Goal: Task Accomplishment & Management: Use online tool/utility

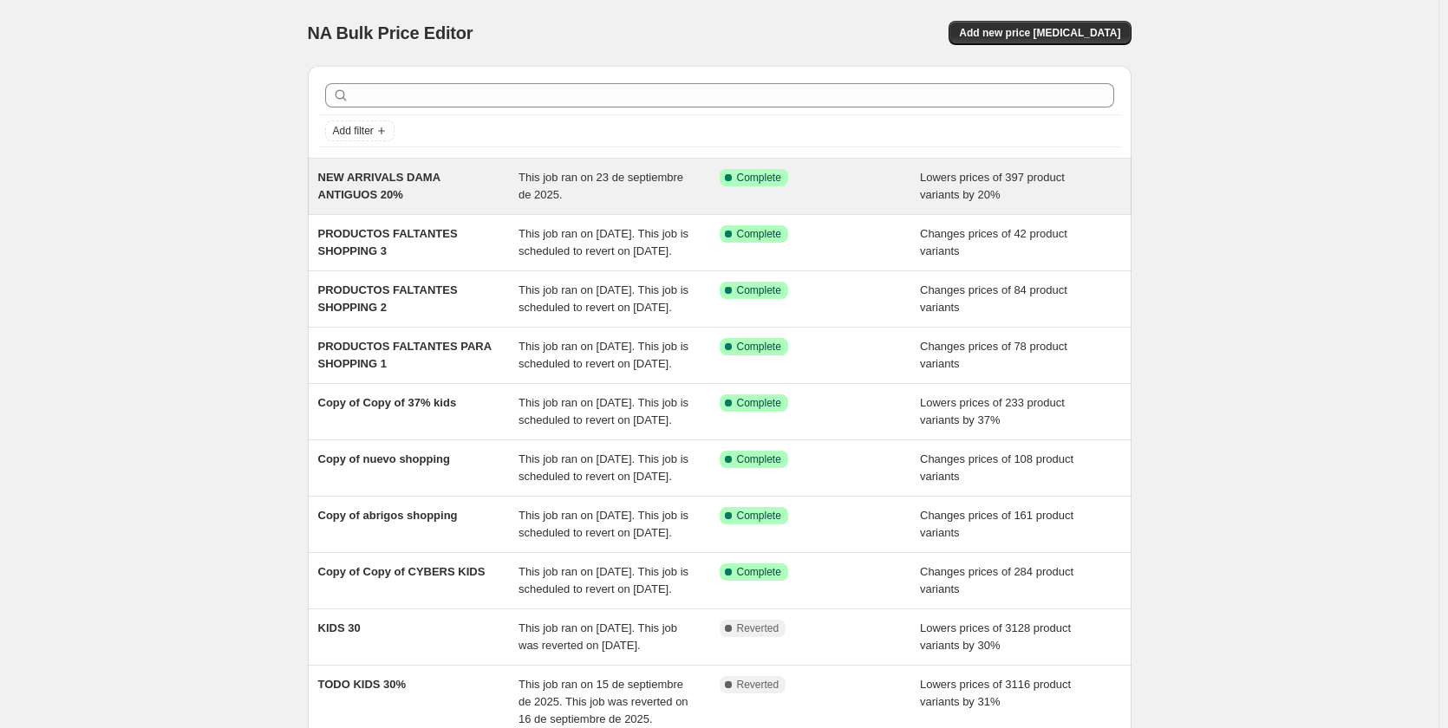
click at [442, 187] on div "NEW ARRIVALS DAMA ANTIGUOS 20%" at bounding box center [418, 186] width 201 height 35
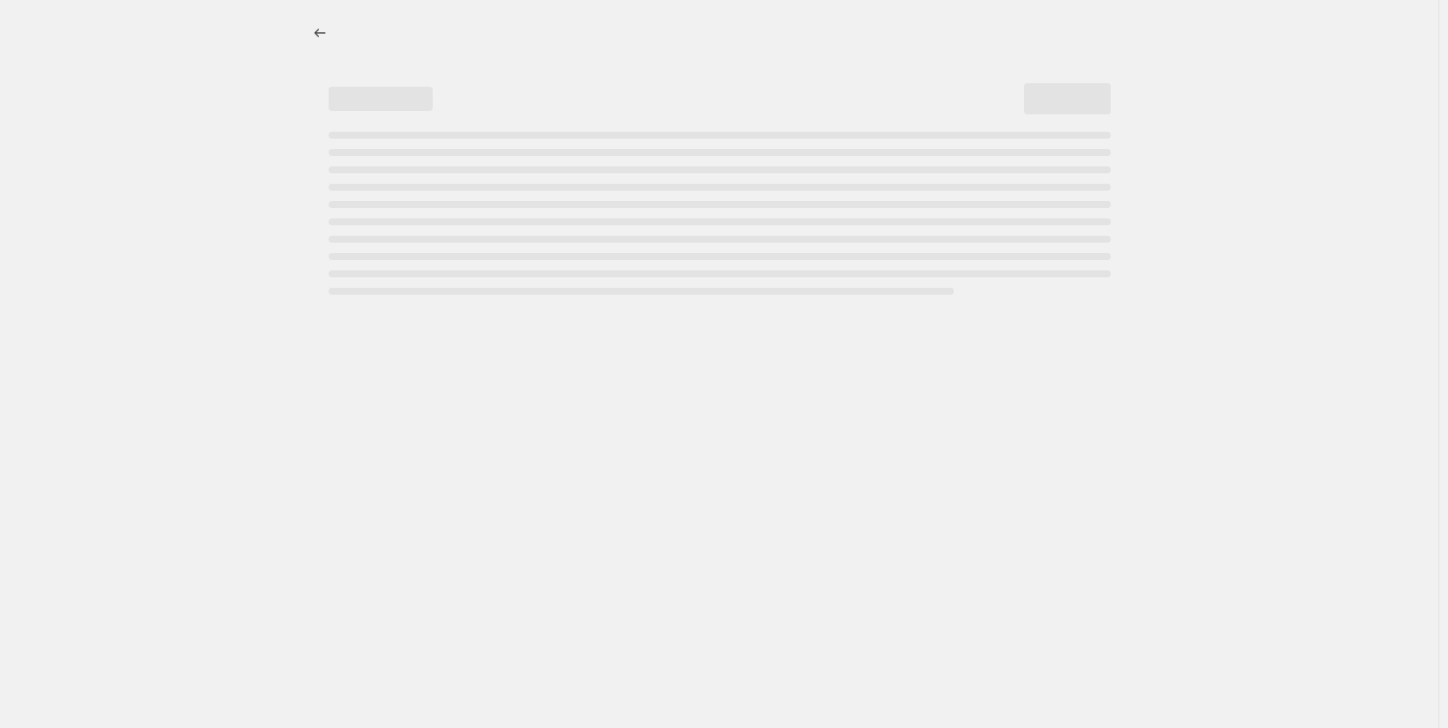
select select "percentage"
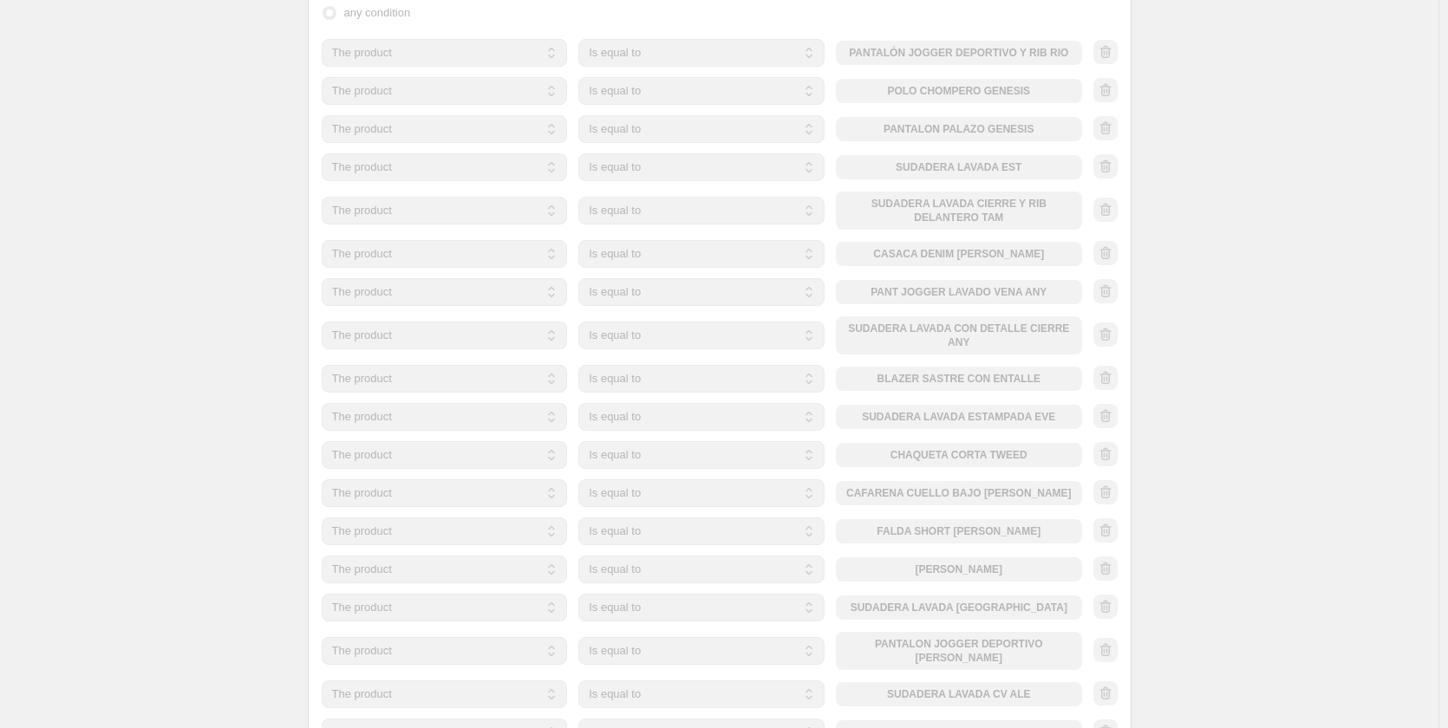
scroll to position [1214, 0]
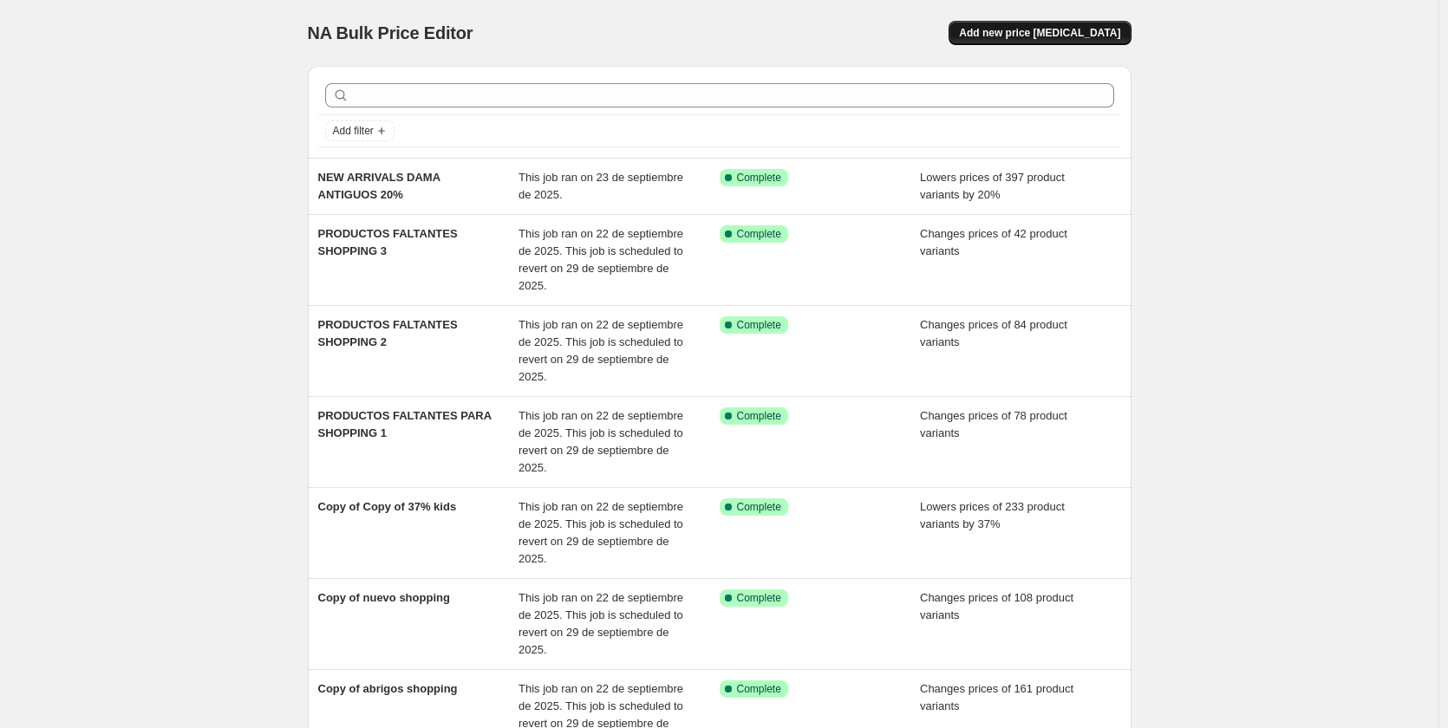
click at [1072, 42] on button "Add new price [MEDICAL_DATA]" at bounding box center [1039, 33] width 182 height 24
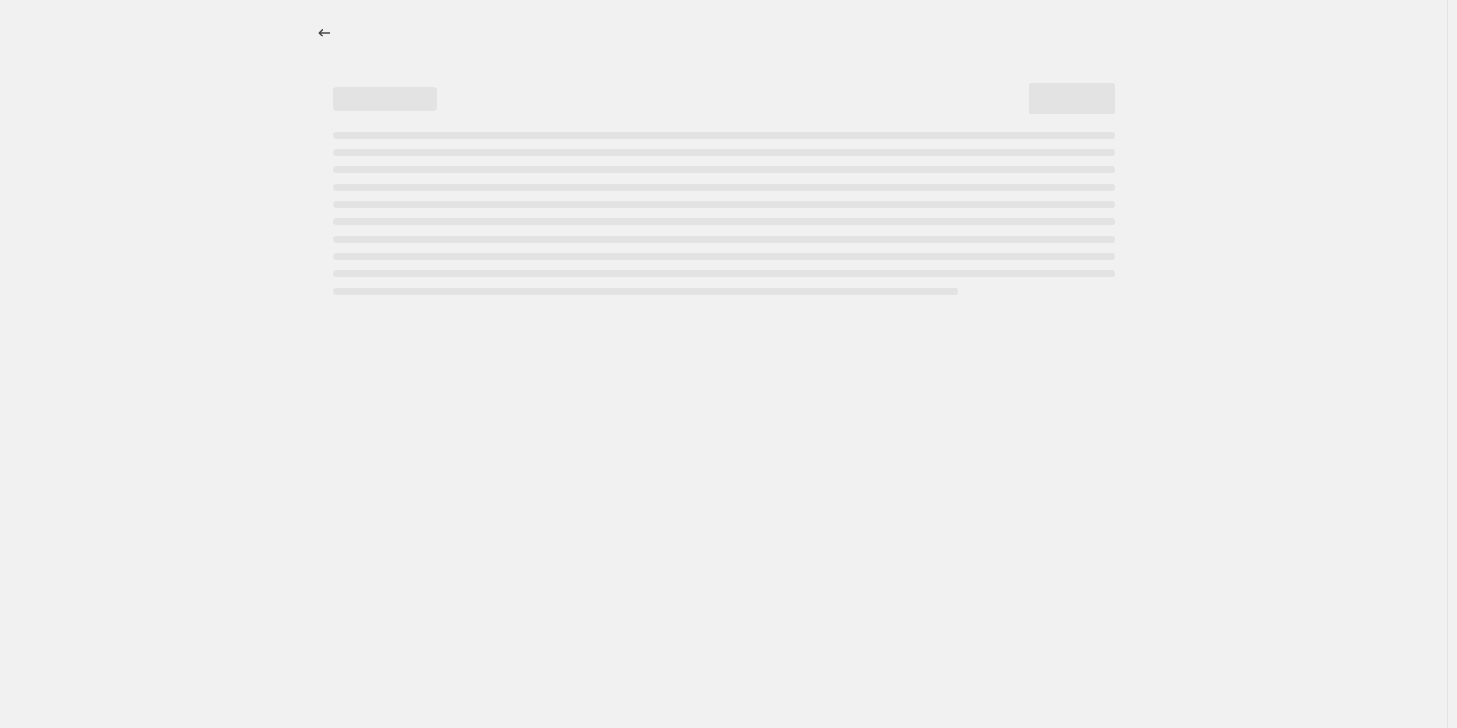
select select "percentage"
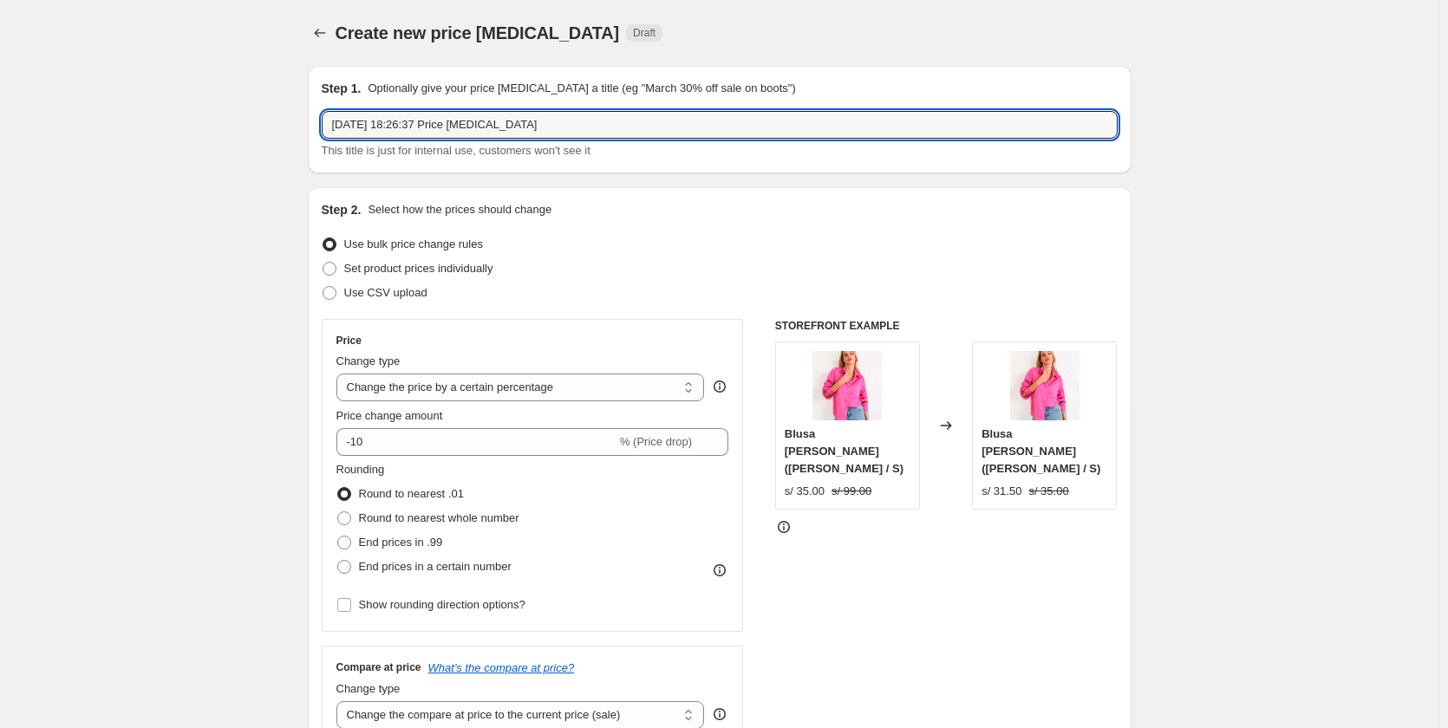
drag, startPoint x: 581, startPoint y: 122, endPoint x: 309, endPoint y: 141, distance: 272.9
type input "30% OFF NA"
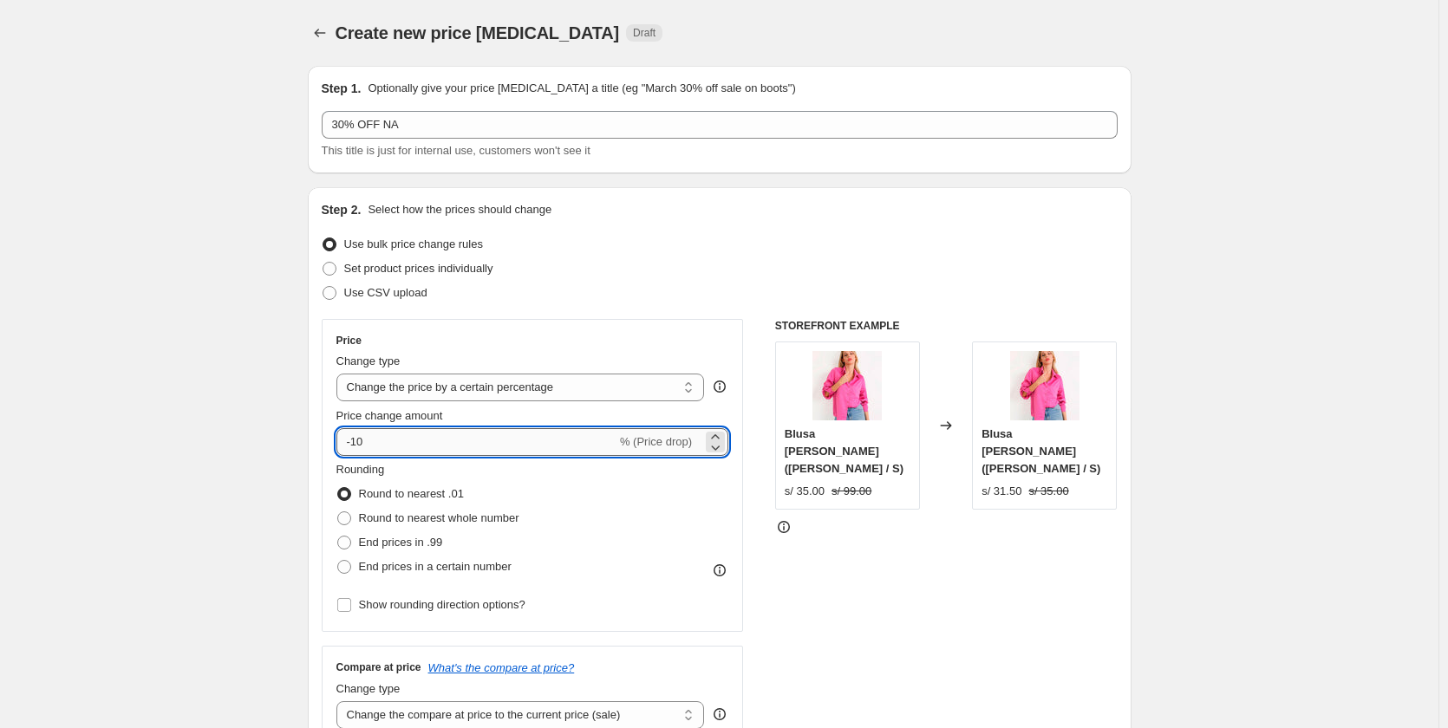
click at [427, 435] on input "-10" at bounding box center [476, 442] width 280 height 28
type input "-1"
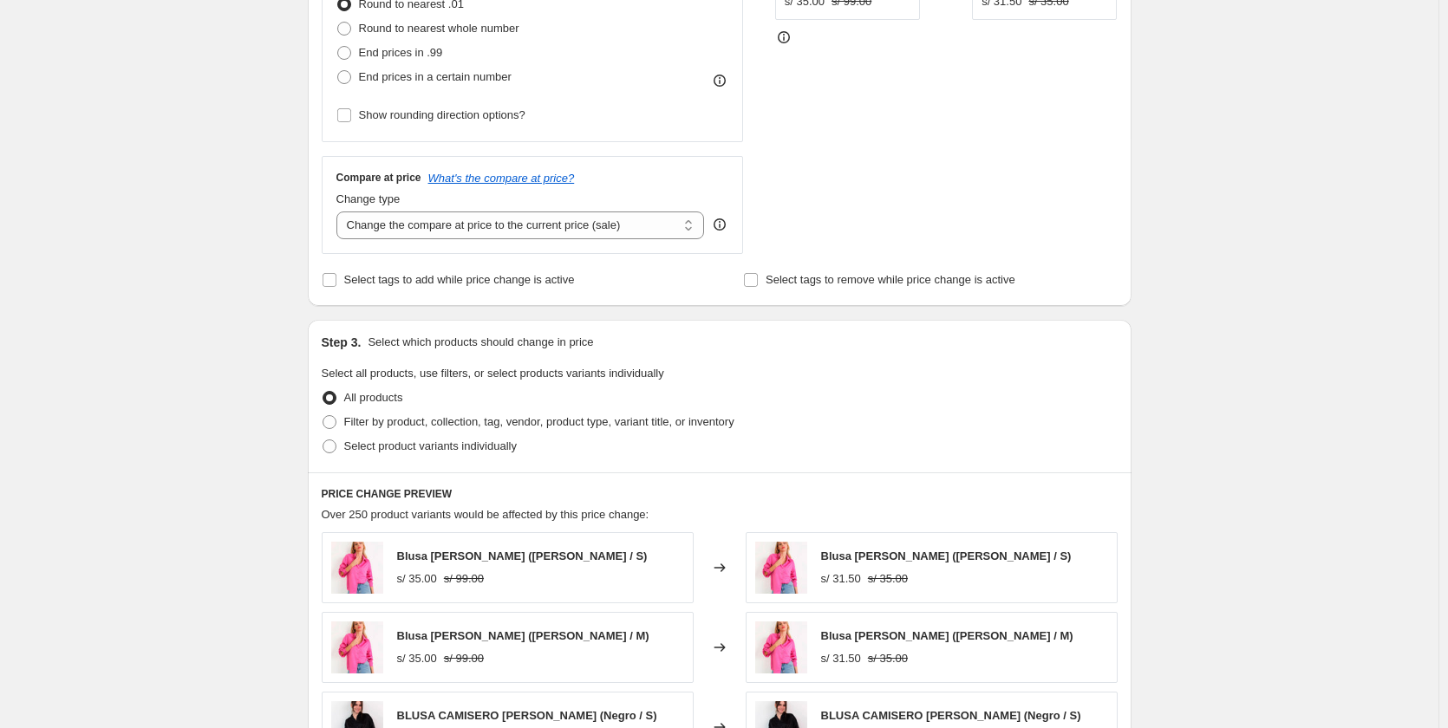
scroll to position [520, 0]
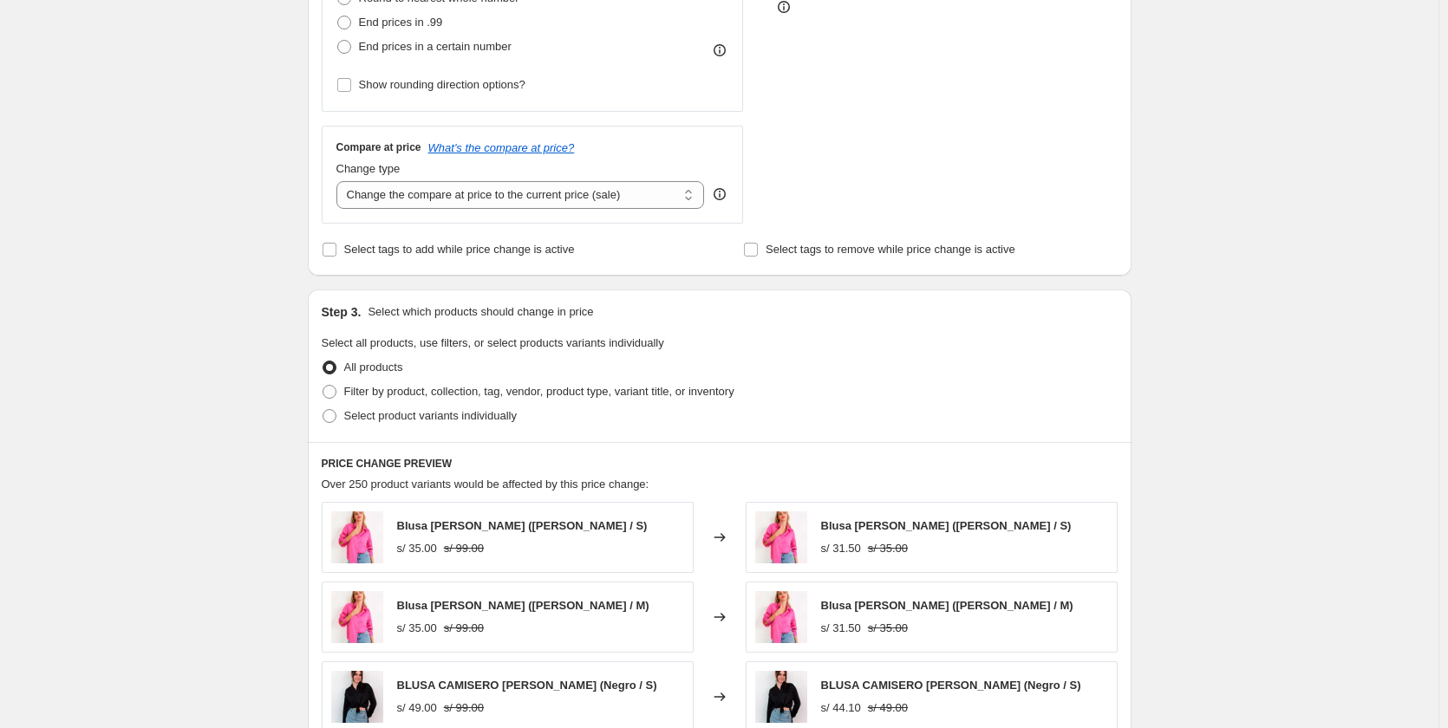
type input "-30"
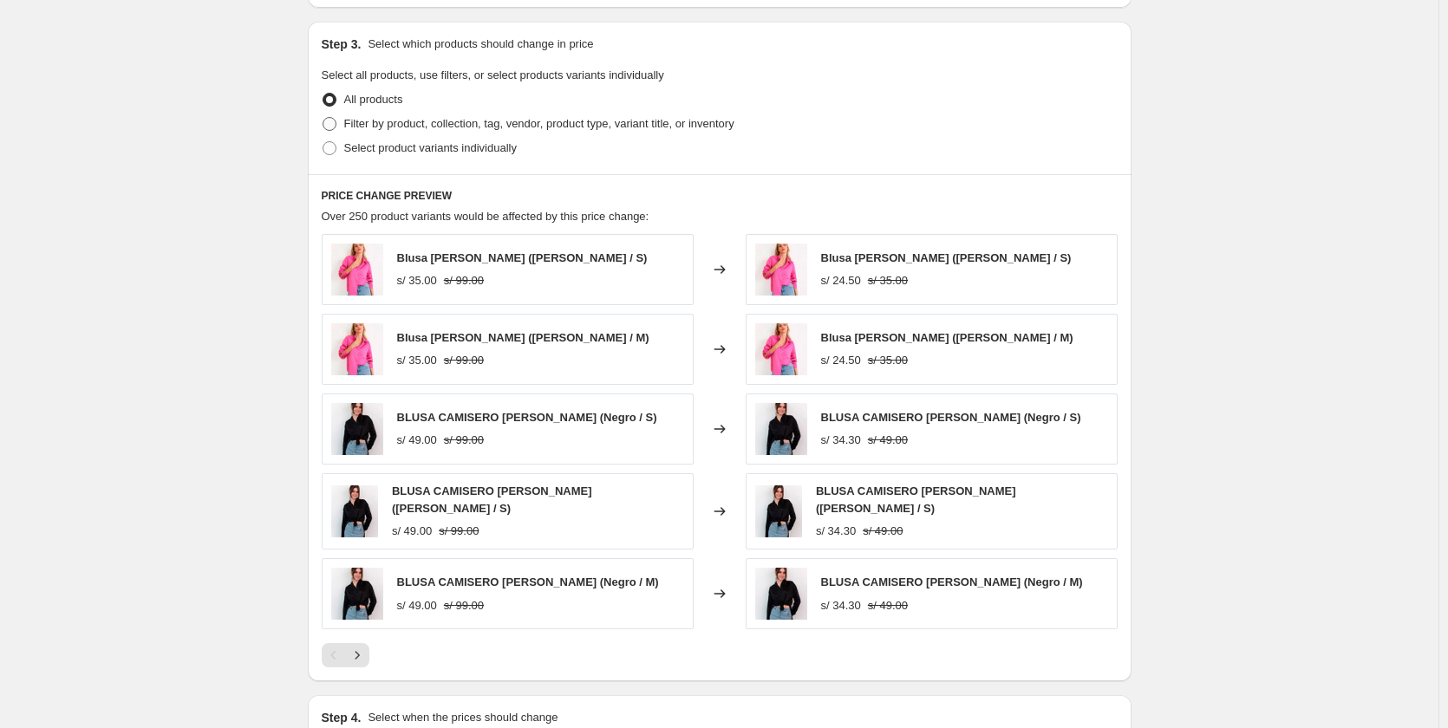
scroll to position [694, 0]
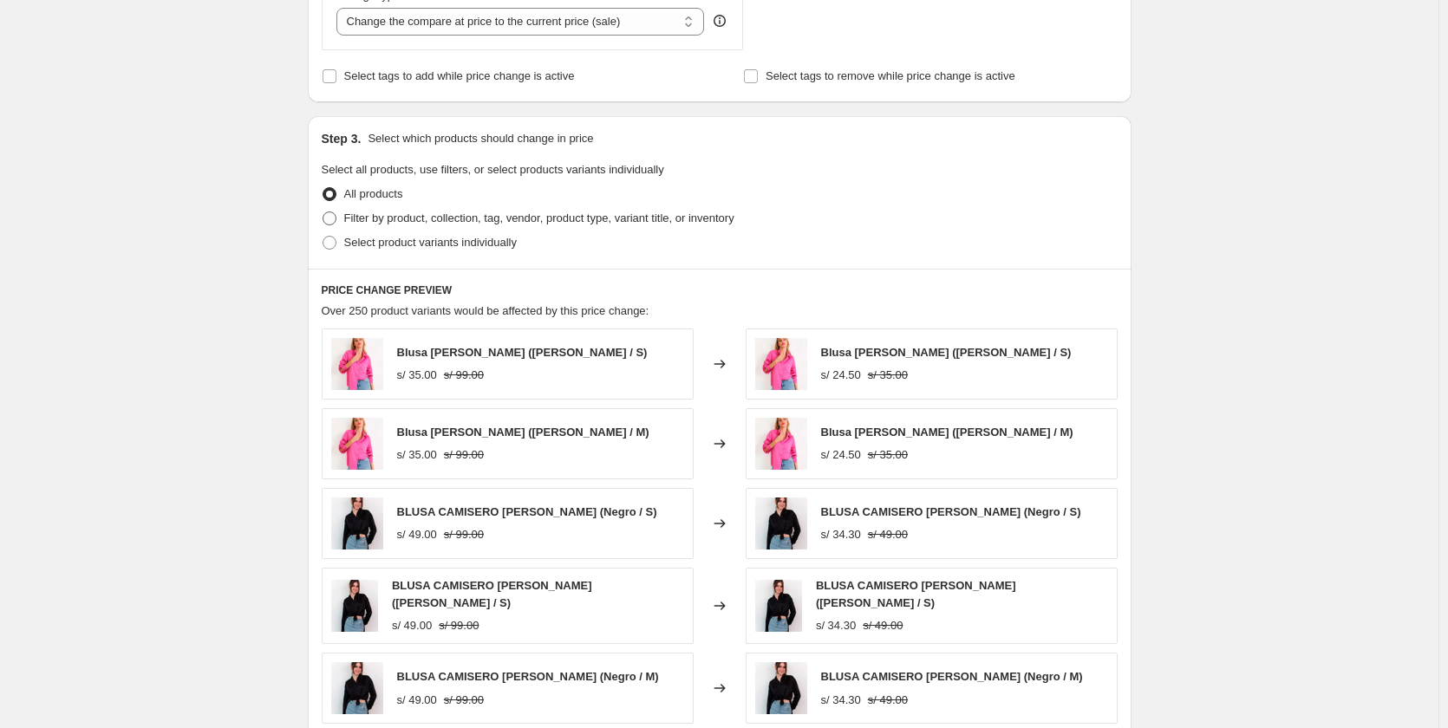
click at [454, 225] on span "Filter by product, collection, tag, vendor, product type, variant title, or inv…" at bounding box center [539, 218] width 390 height 13
click at [323, 212] on input "Filter by product, collection, tag, vendor, product type, variant title, or inv…" at bounding box center [323, 212] width 1 height 1
radio input "true"
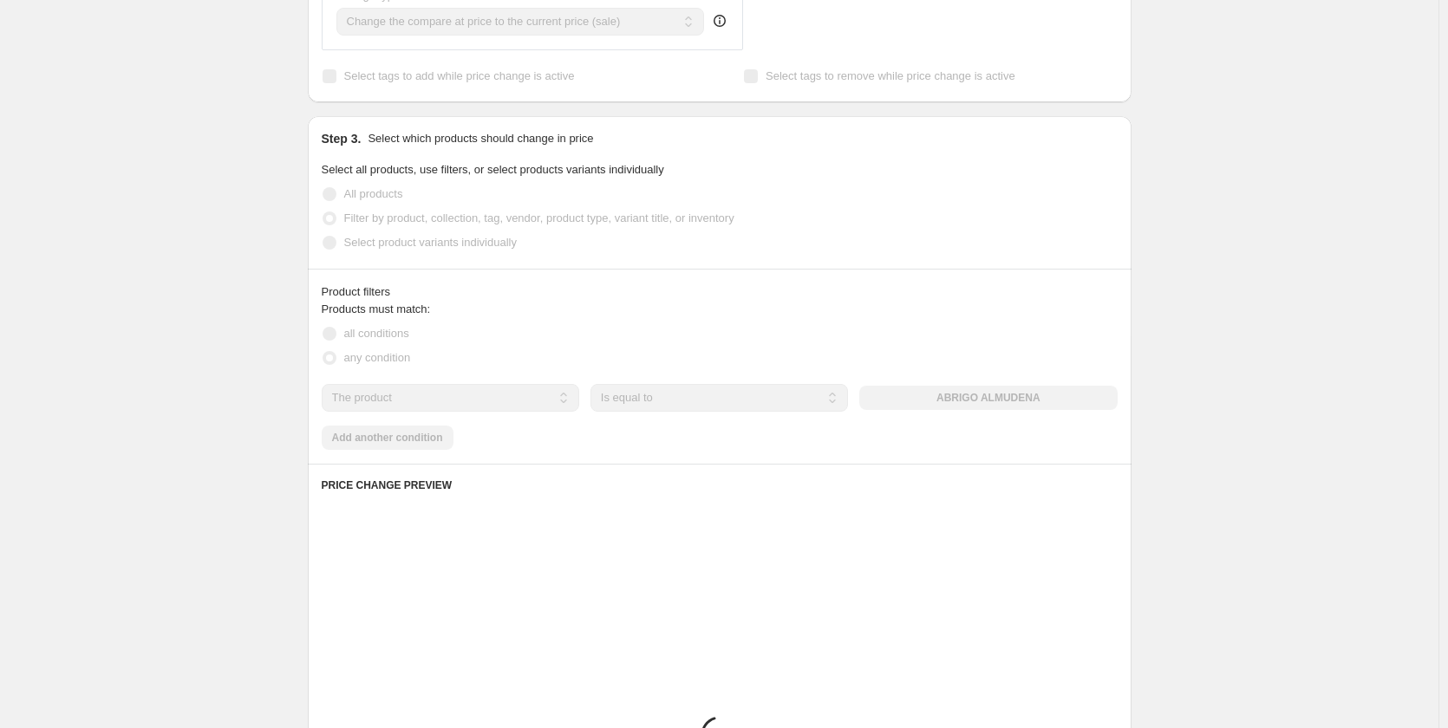
click at [458, 245] on span "Select product variants individually" at bounding box center [430, 242] width 173 height 13
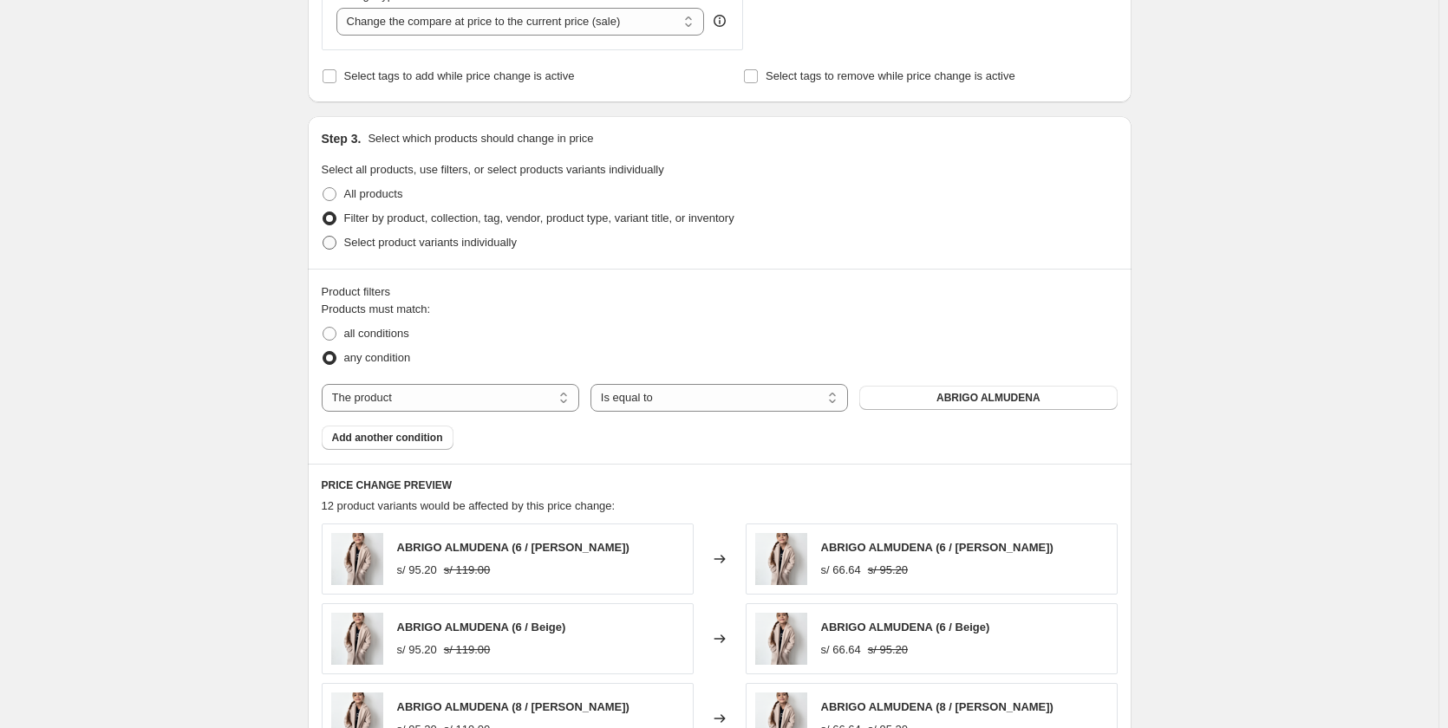
click at [458, 245] on span "Select product variants individually" at bounding box center [430, 242] width 173 height 13
click at [323, 237] on input "Select product variants individually" at bounding box center [323, 236] width 1 height 1
radio input "true"
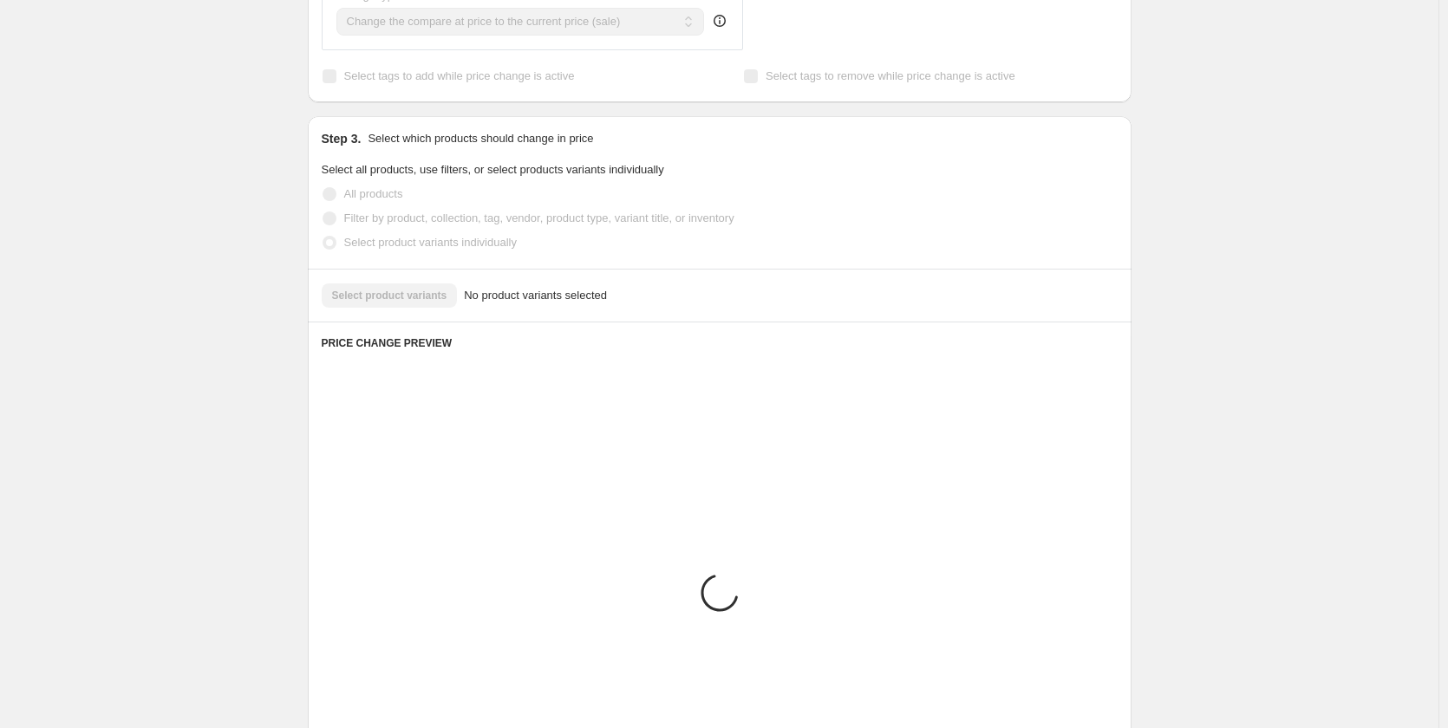
scroll to position [622, 0]
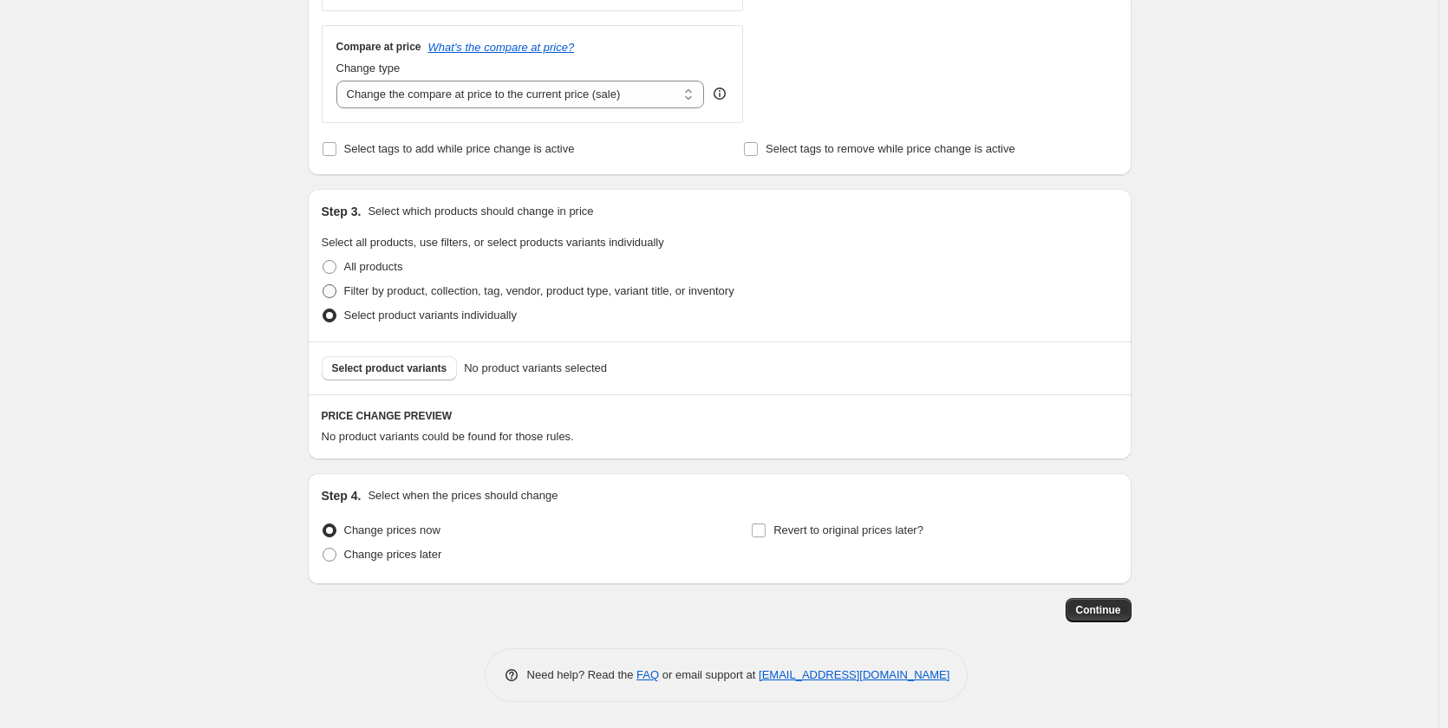
click at [421, 295] on span "Filter by product, collection, tag, vendor, product type, variant title, or inv…" at bounding box center [539, 290] width 390 height 13
click at [323, 285] on input "Filter by product, collection, tag, vendor, product type, variant title, or inv…" at bounding box center [323, 284] width 1 height 1
radio input "true"
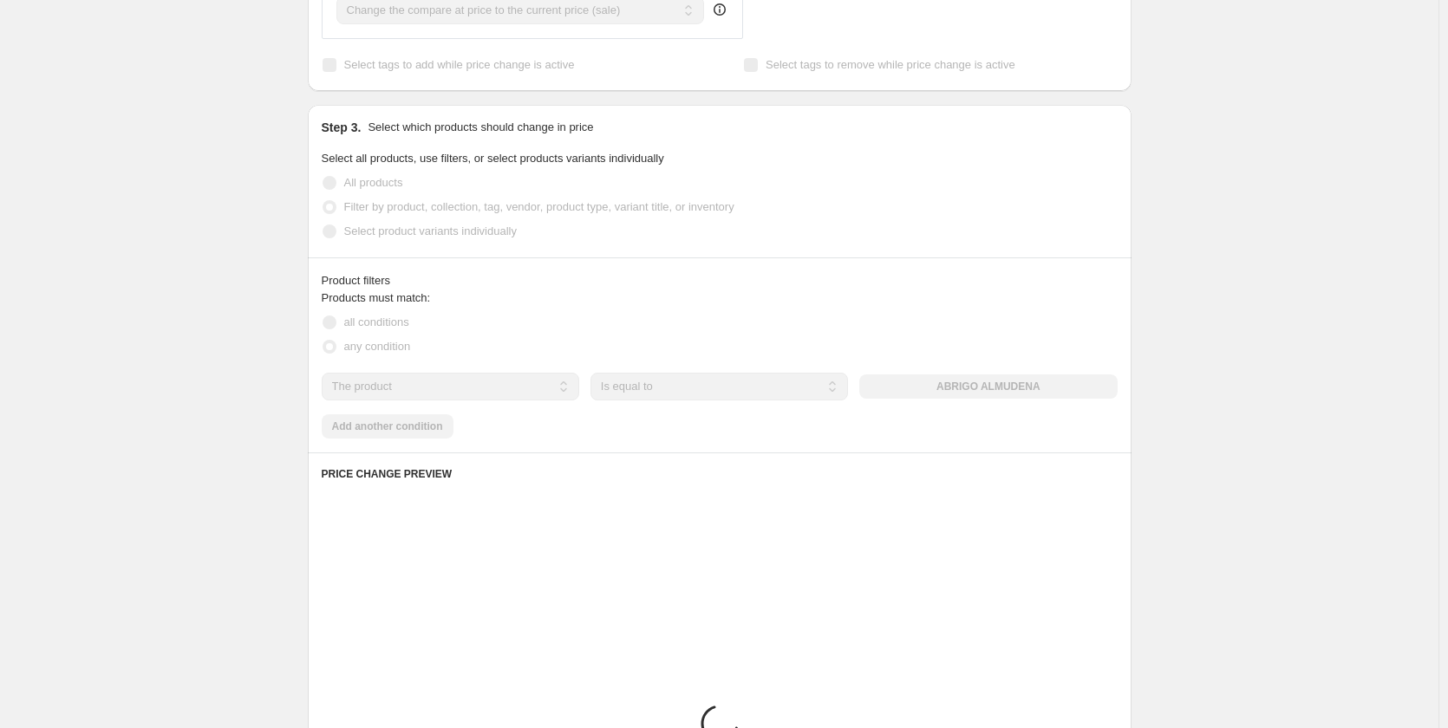
scroll to position [795, 0]
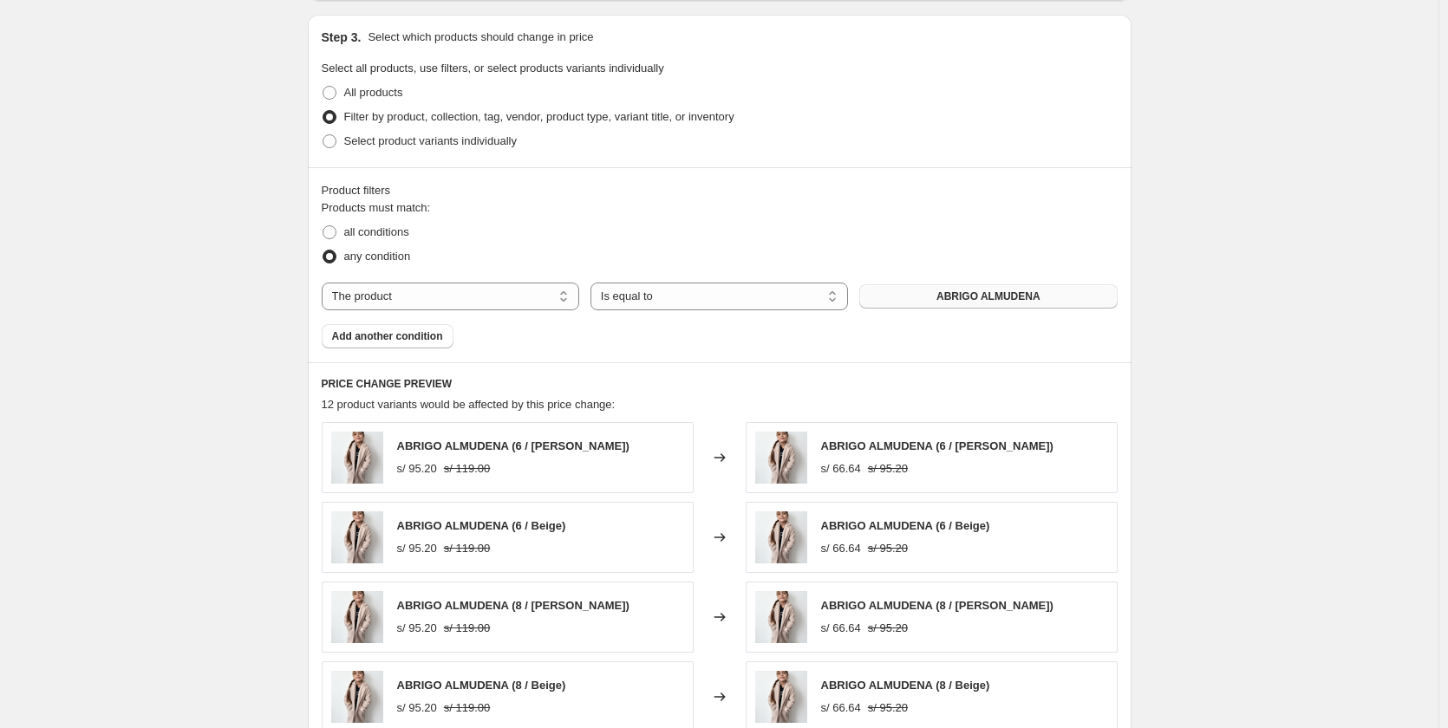
click at [940, 293] on button "ABRIGO ALMUDENA" at bounding box center [987, 296] width 257 height 24
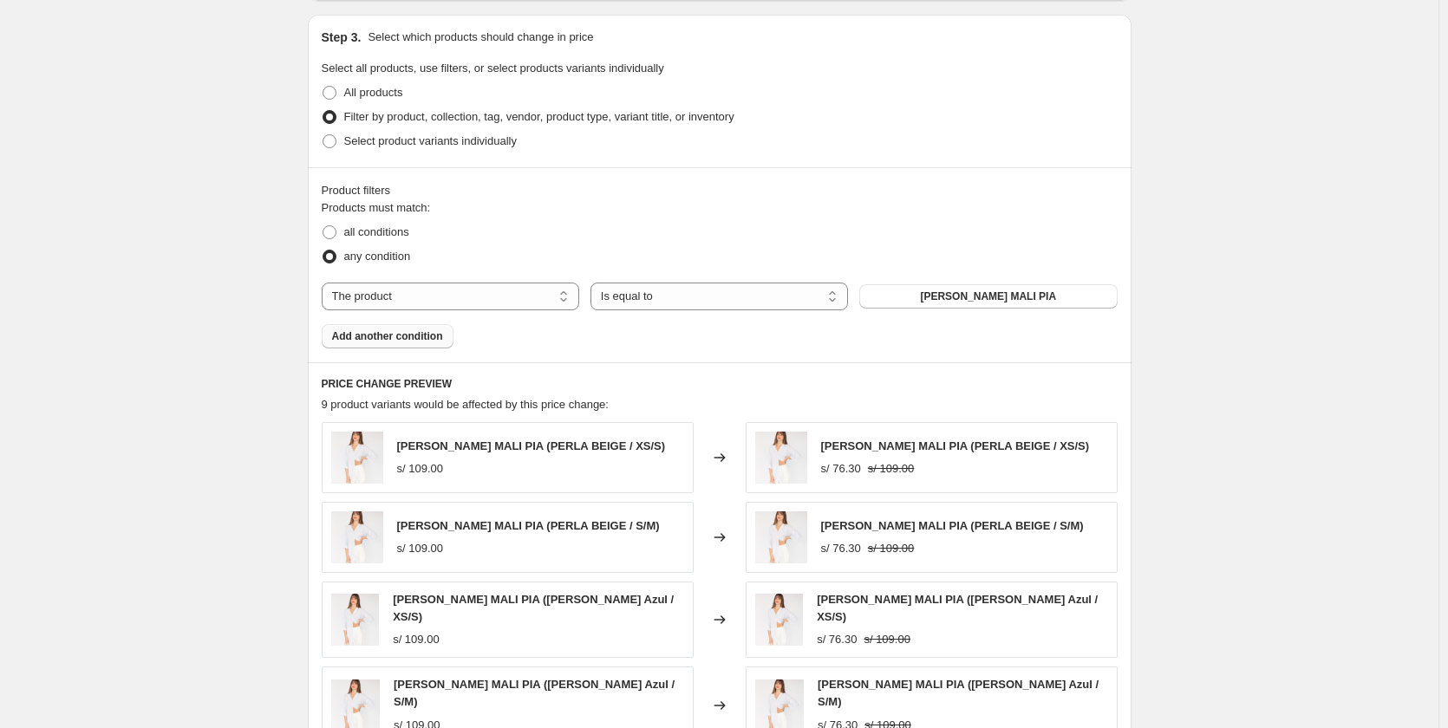
click at [420, 342] on span "Add another condition" at bounding box center [387, 336] width 111 height 14
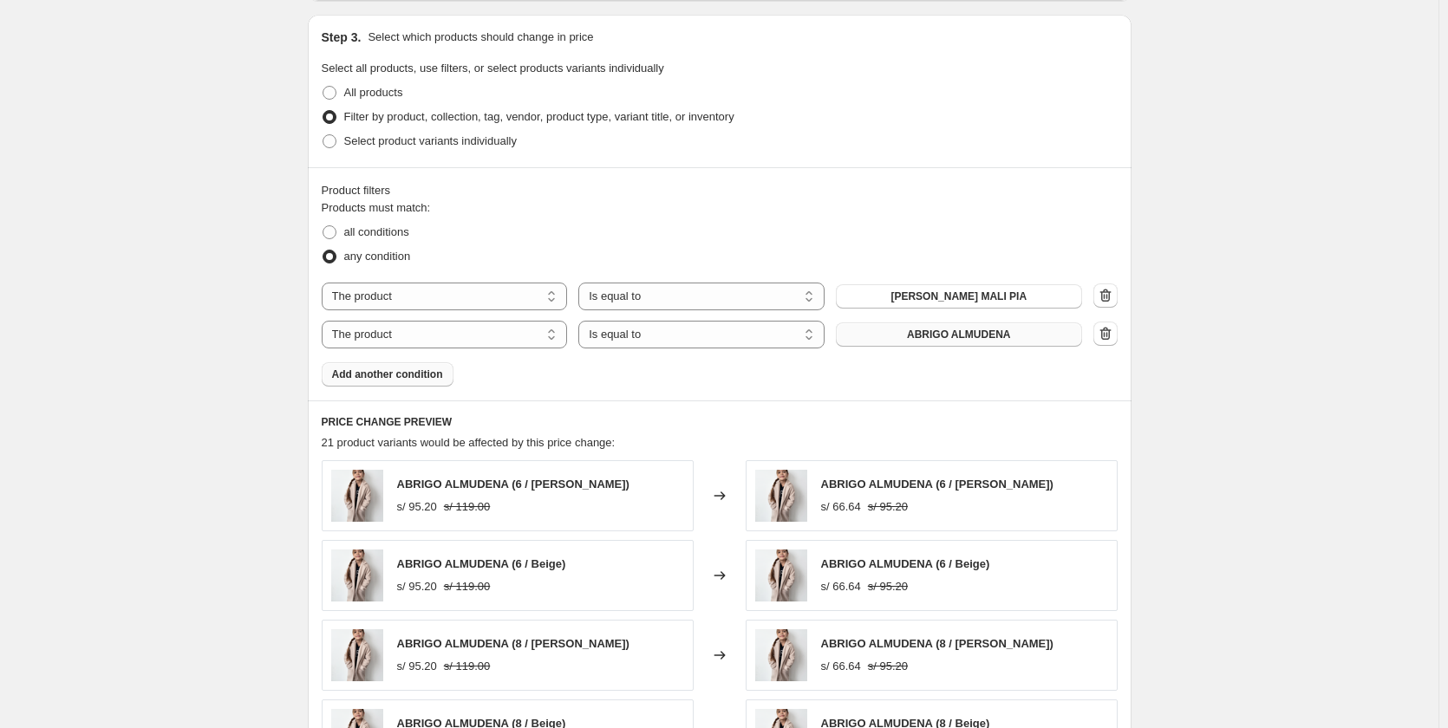
click at [934, 324] on button "ABRIGO ALMUDENA" at bounding box center [959, 335] width 246 height 24
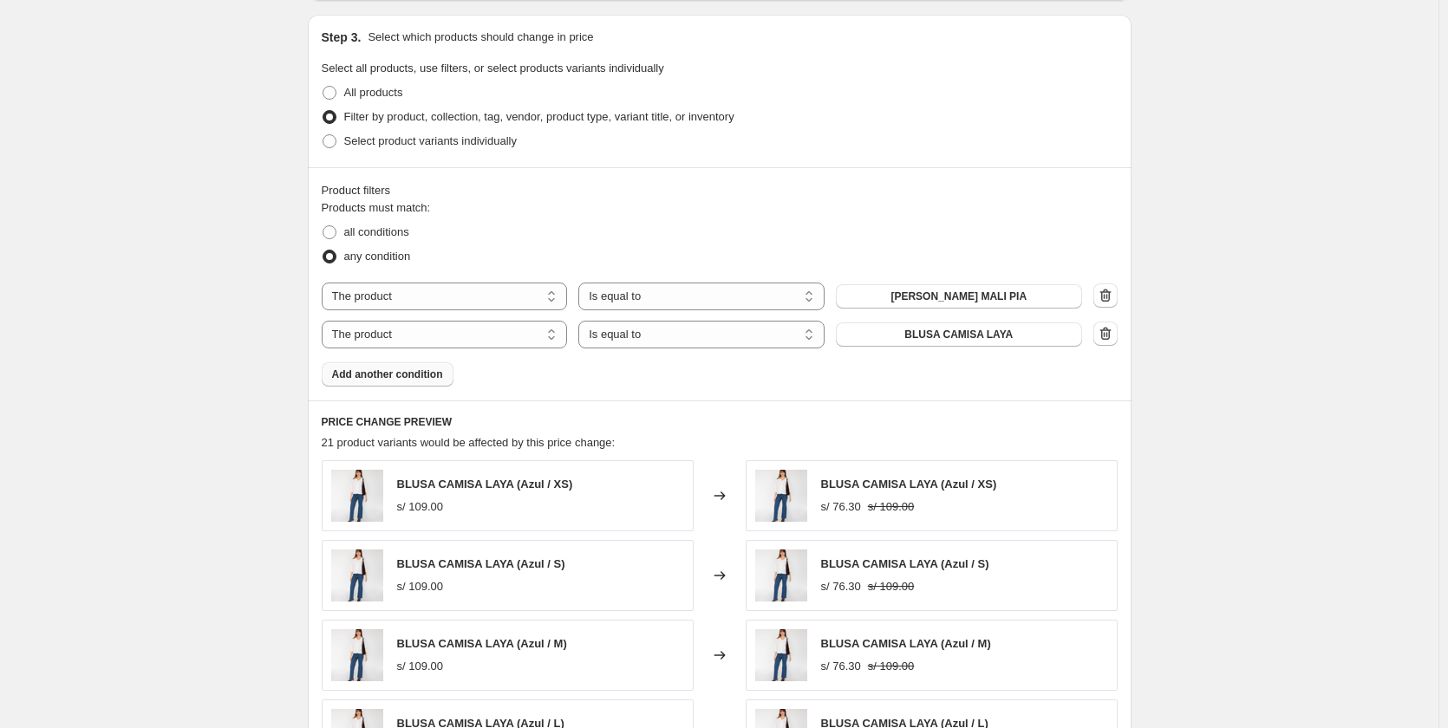
click at [415, 370] on span "Add another condition" at bounding box center [387, 375] width 111 height 14
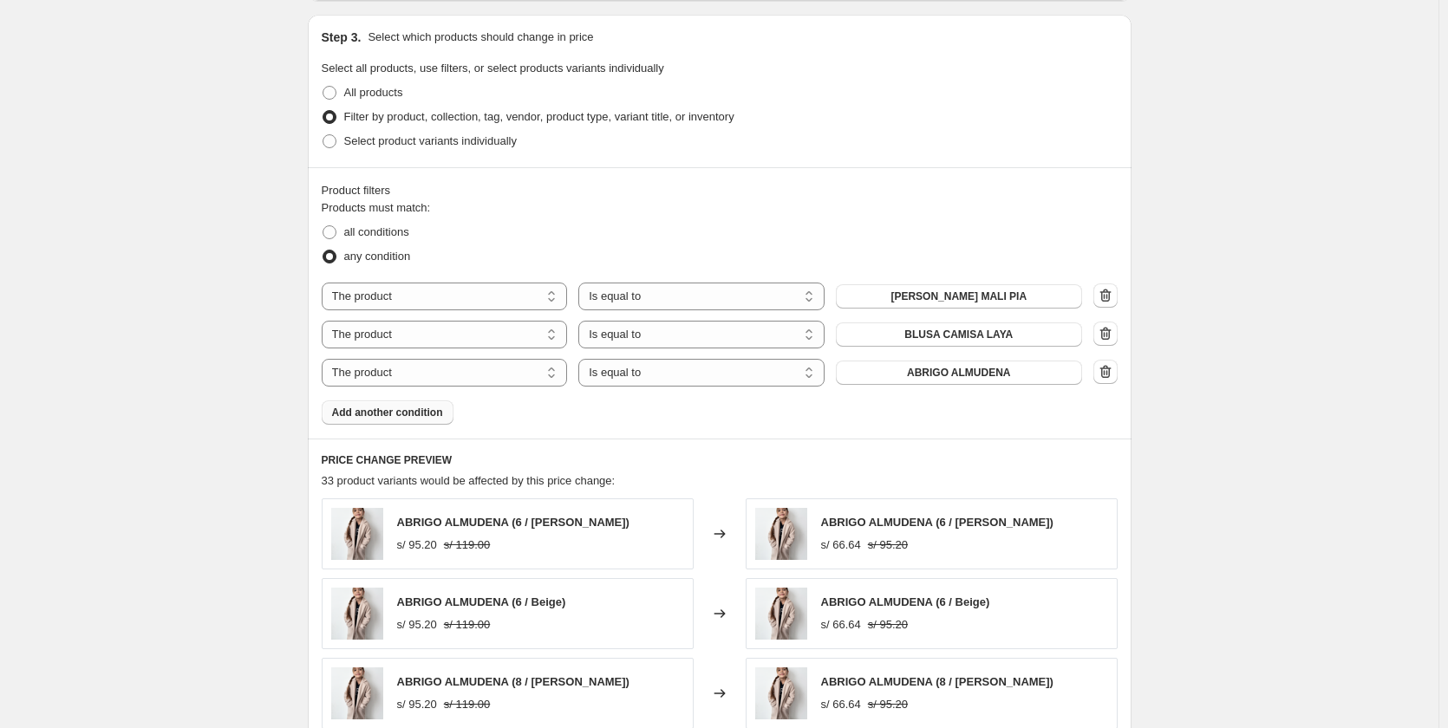
click at [904, 383] on button "ABRIGO ALMUDENA" at bounding box center [959, 373] width 246 height 24
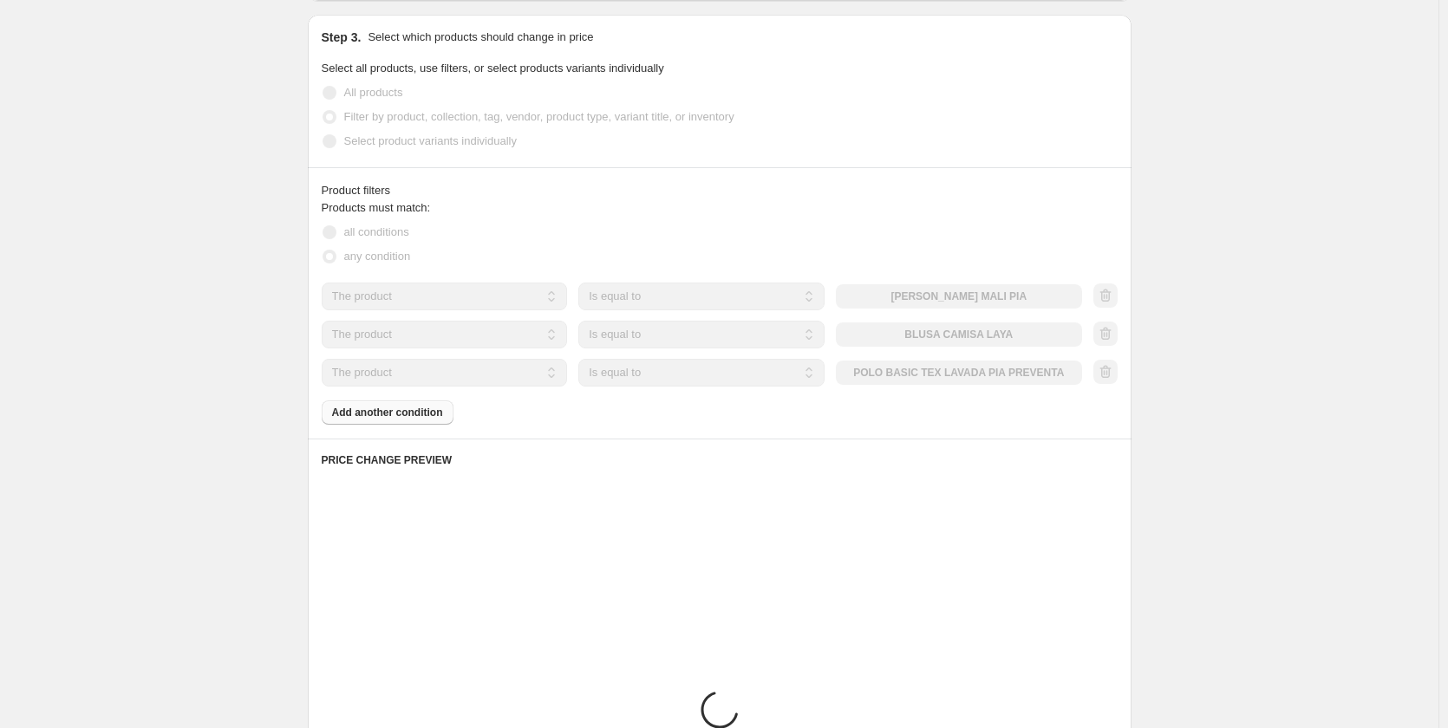
click at [401, 422] on div "Products must match: all conditions any condition The product The product's col…" at bounding box center [720, 311] width 796 height 225
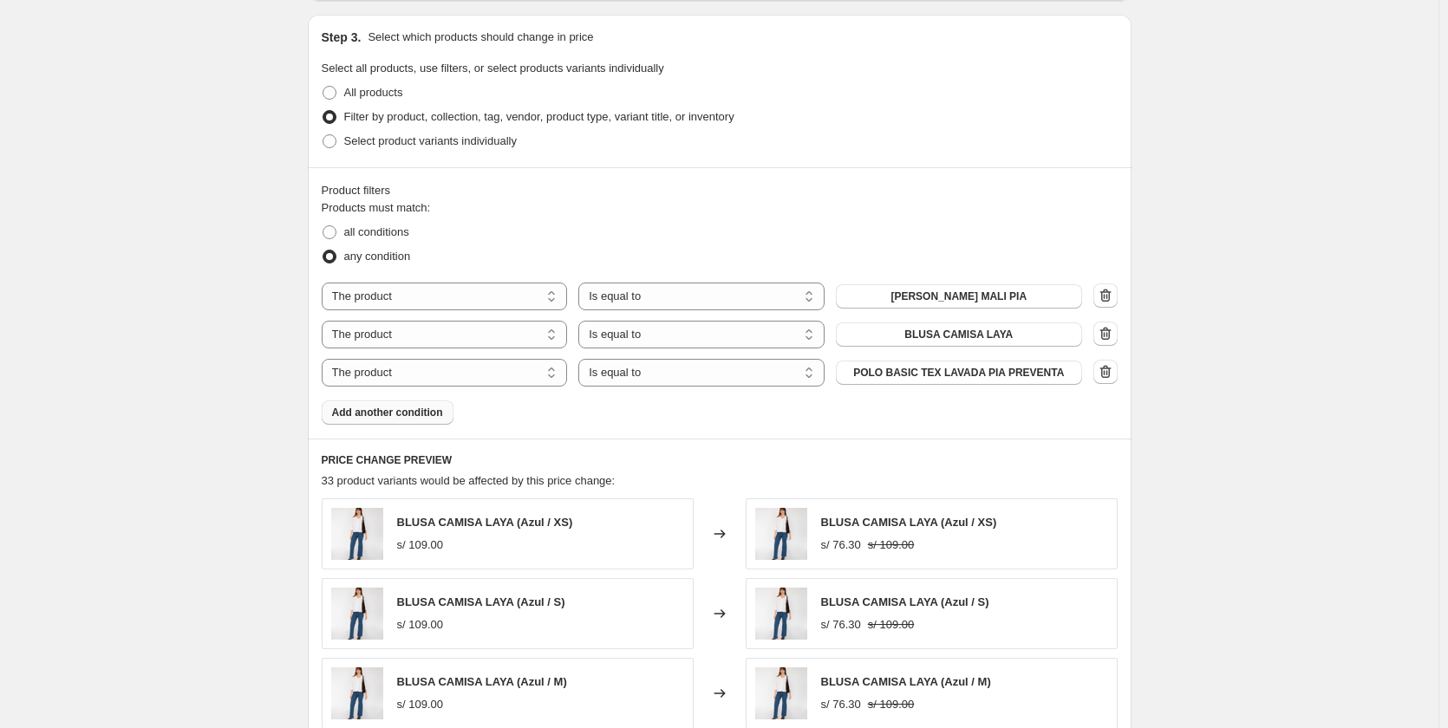
click at [398, 417] on span "Add another condition" at bounding box center [387, 413] width 111 height 14
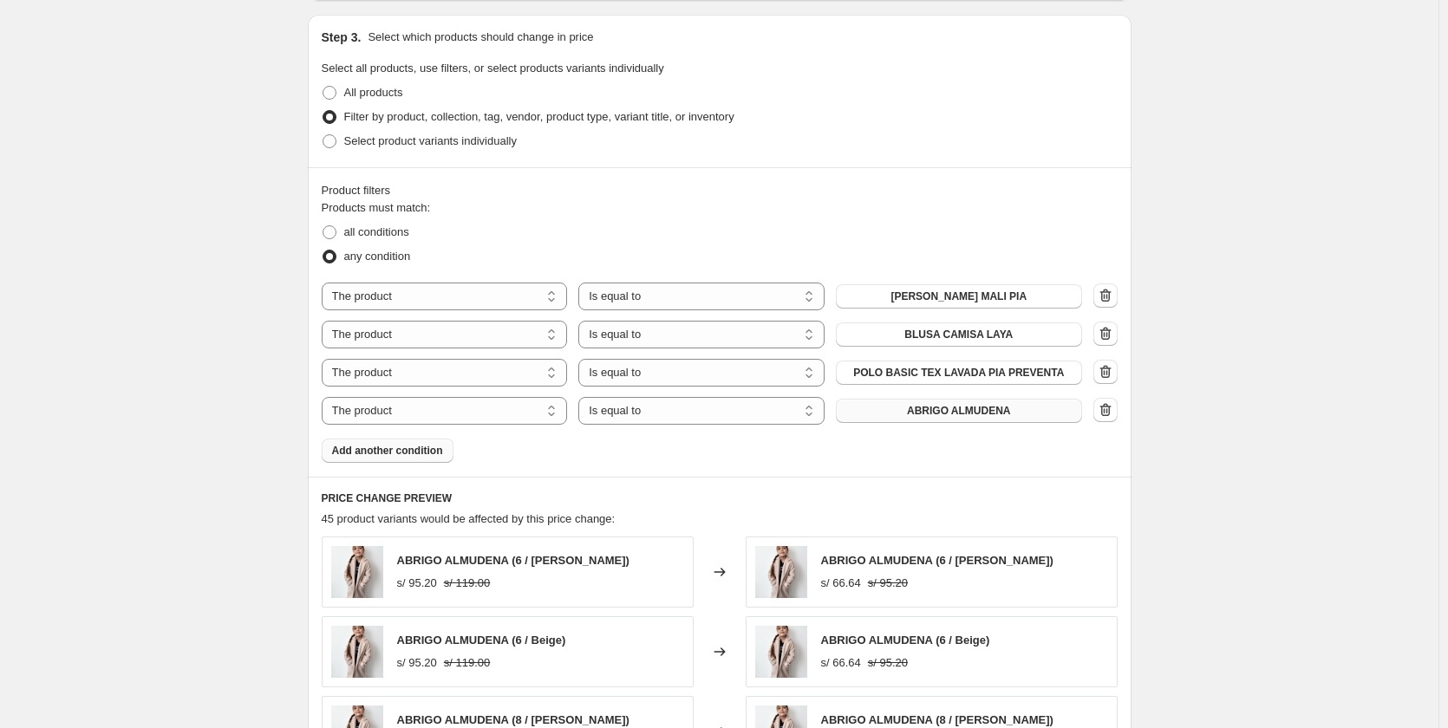
click at [938, 415] on span "ABRIGO ALMUDENA" at bounding box center [959, 411] width 104 height 14
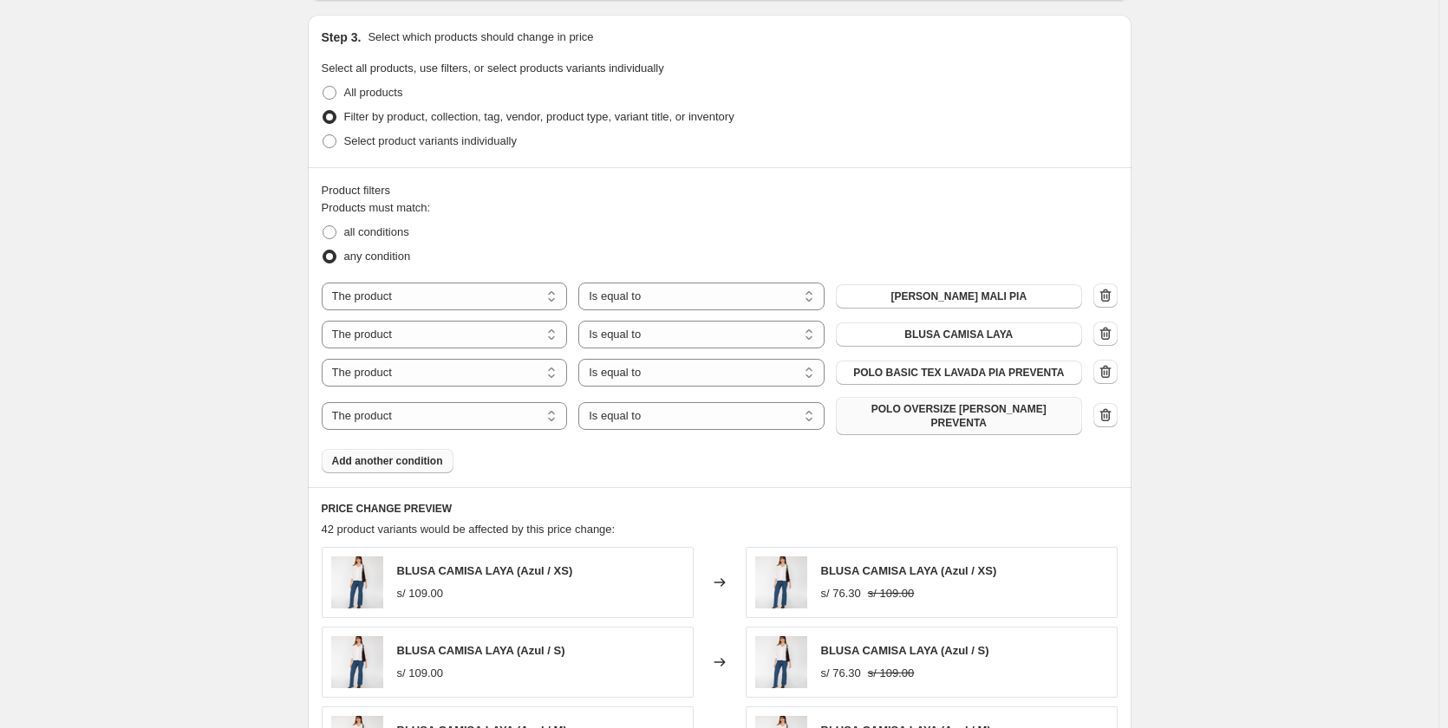
drag, startPoint x: 413, startPoint y: 433, endPoint x: 414, endPoint y: 445, distance: 12.2
click at [413, 435] on div "Products must match: all conditions any condition The product The product's col…" at bounding box center [720, 336] width 796 height 274
click at [414, 454] on span "Add another condition" at bounding box center [387, 461] width 111 height 14
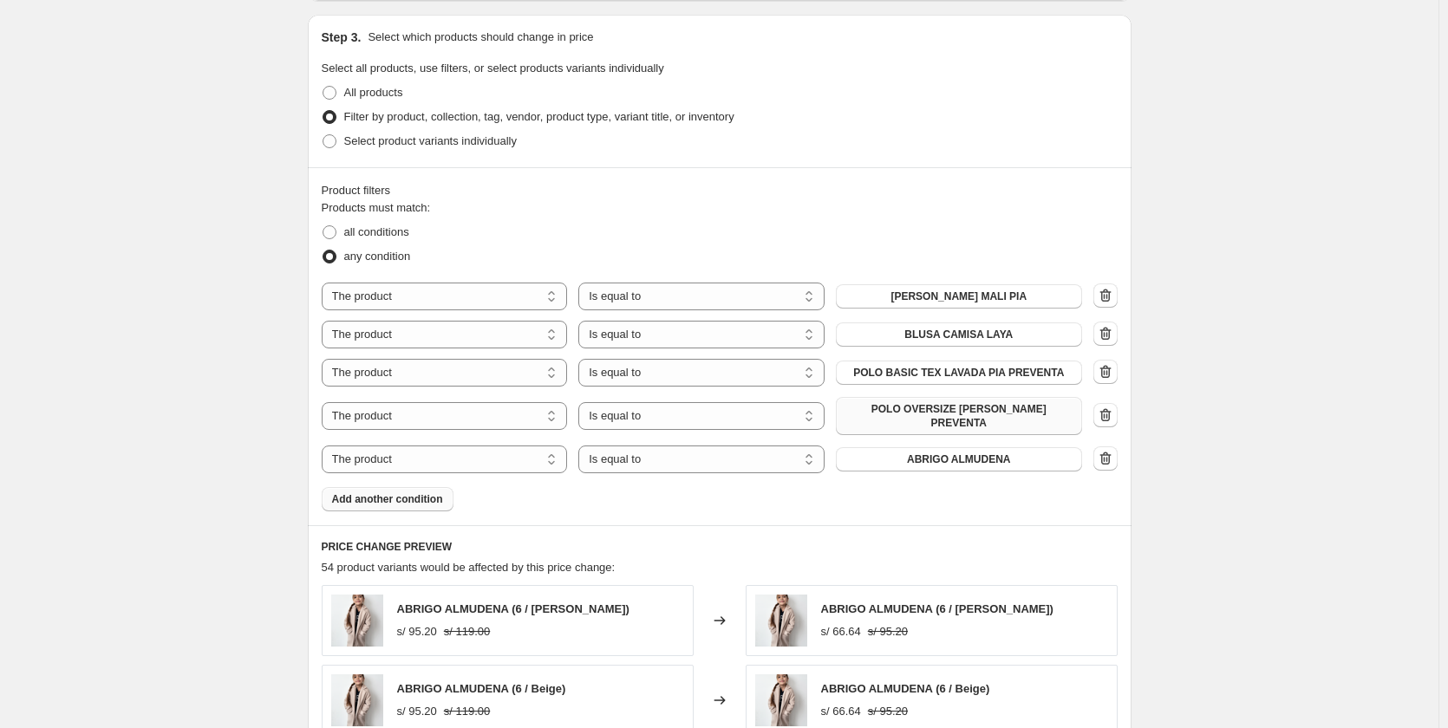
click at [956, 453] on span "ABRIGO ALMUDENA" at bounding box center [959, 460] width 104 height 14
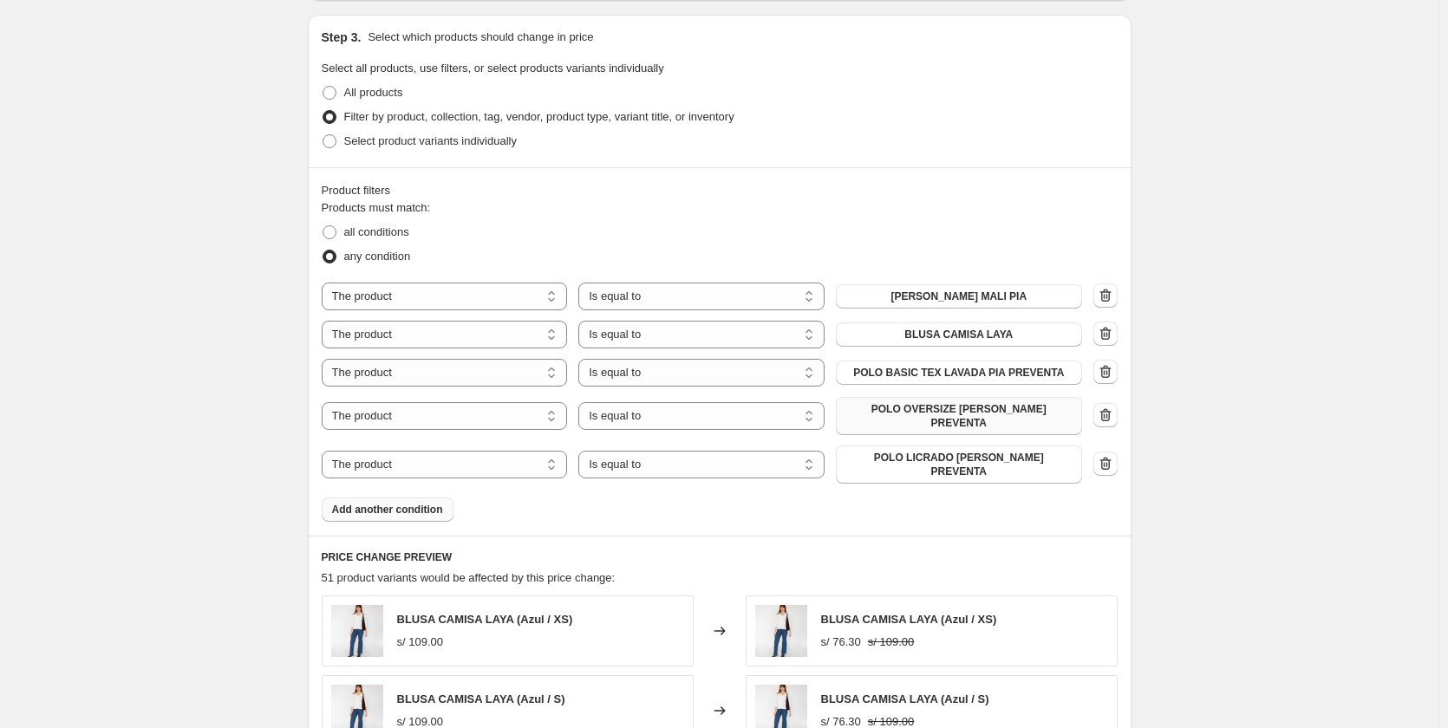
click at [381, 503] on span "Add another condition" at bounding box center [387, 510] width 111 height 14
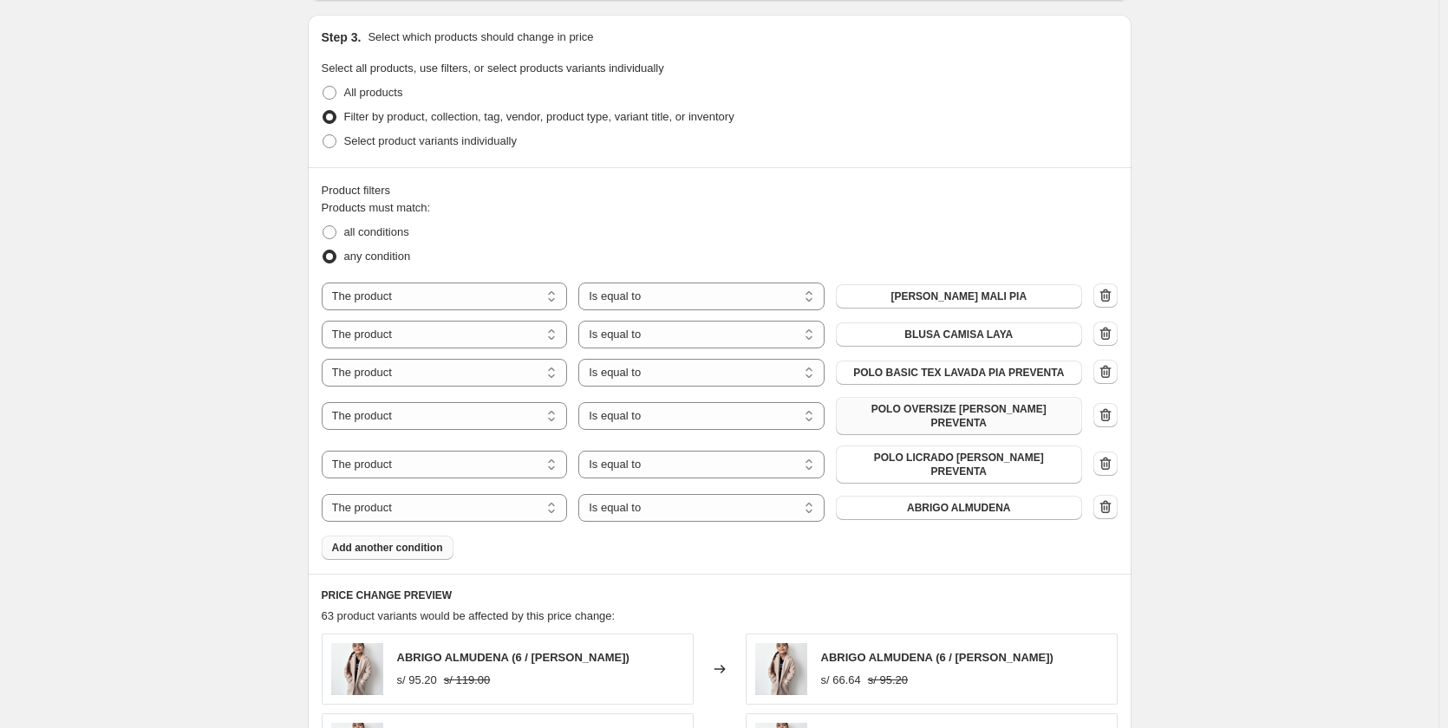
click at [922, 501] on span "ABRIGO ALMUDENA" at bounding box center [959, 508] width 104 height 14
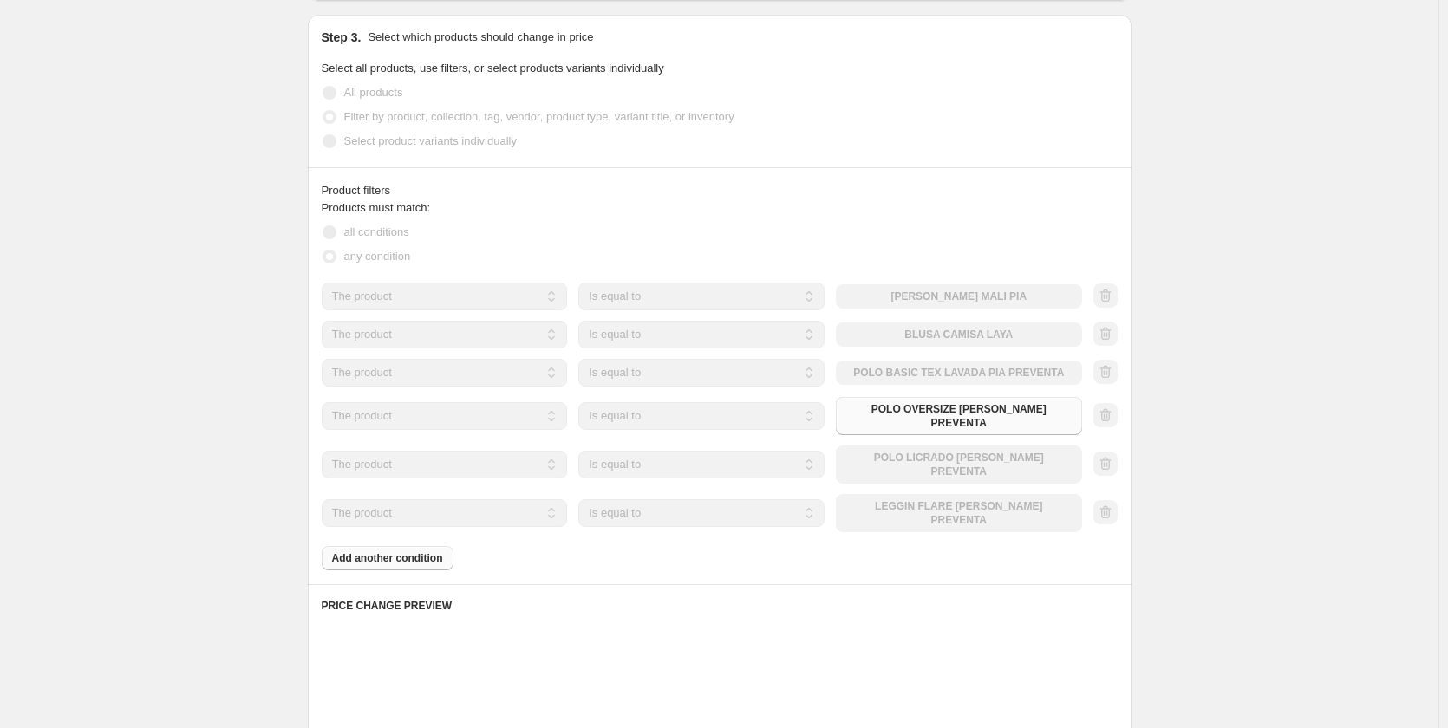
click at [360, 544] on div "Product filters Products must match: all conditions any condition The product T…" at bounding box center [720, 375] width 824 height 417
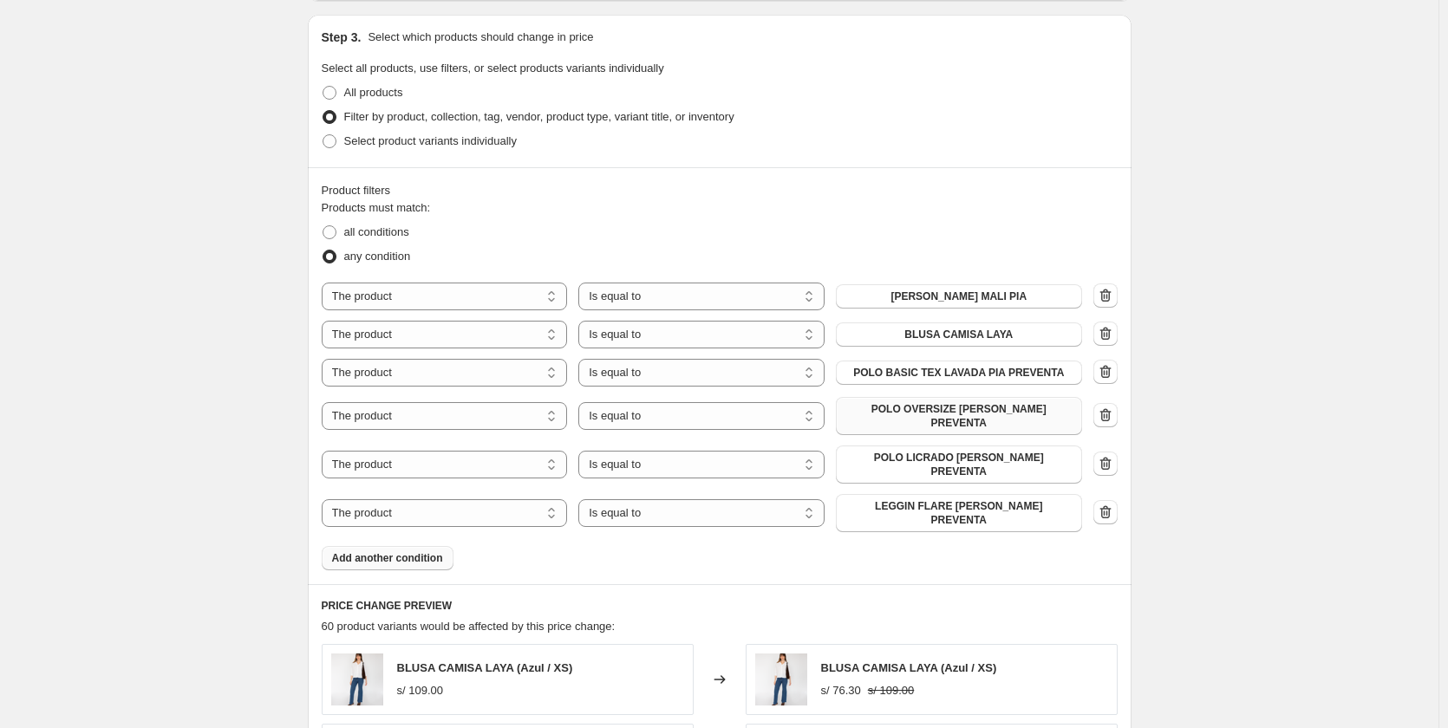
click at [391, 551] on span "Add another condition" at bounding box center [387, 558] width 111 height 14
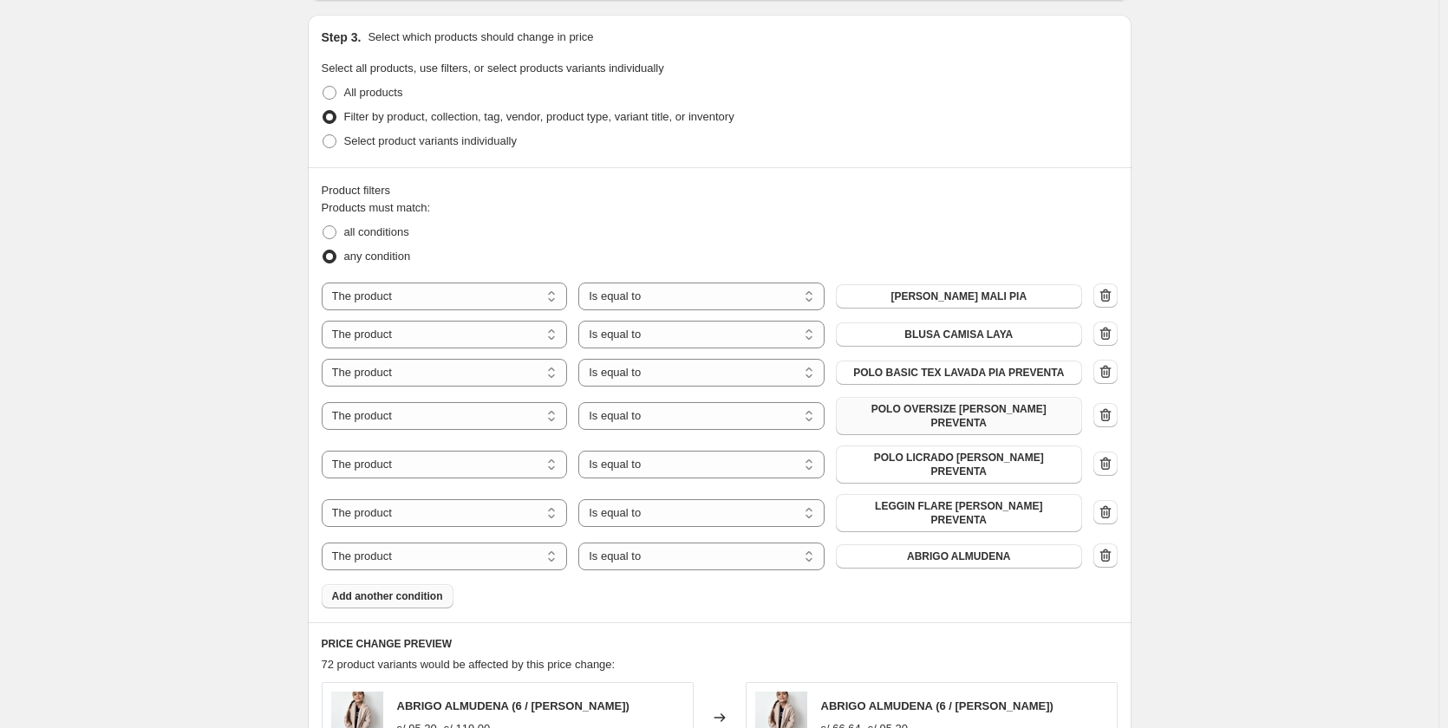
click at [933, 550] on span "ABRIGO ALMUDENA" at bounding box center [959, 557] width 104 height 14
click at [375, 590] on span "Add another condition" at bounding box center [387, 597] width 111 height 14
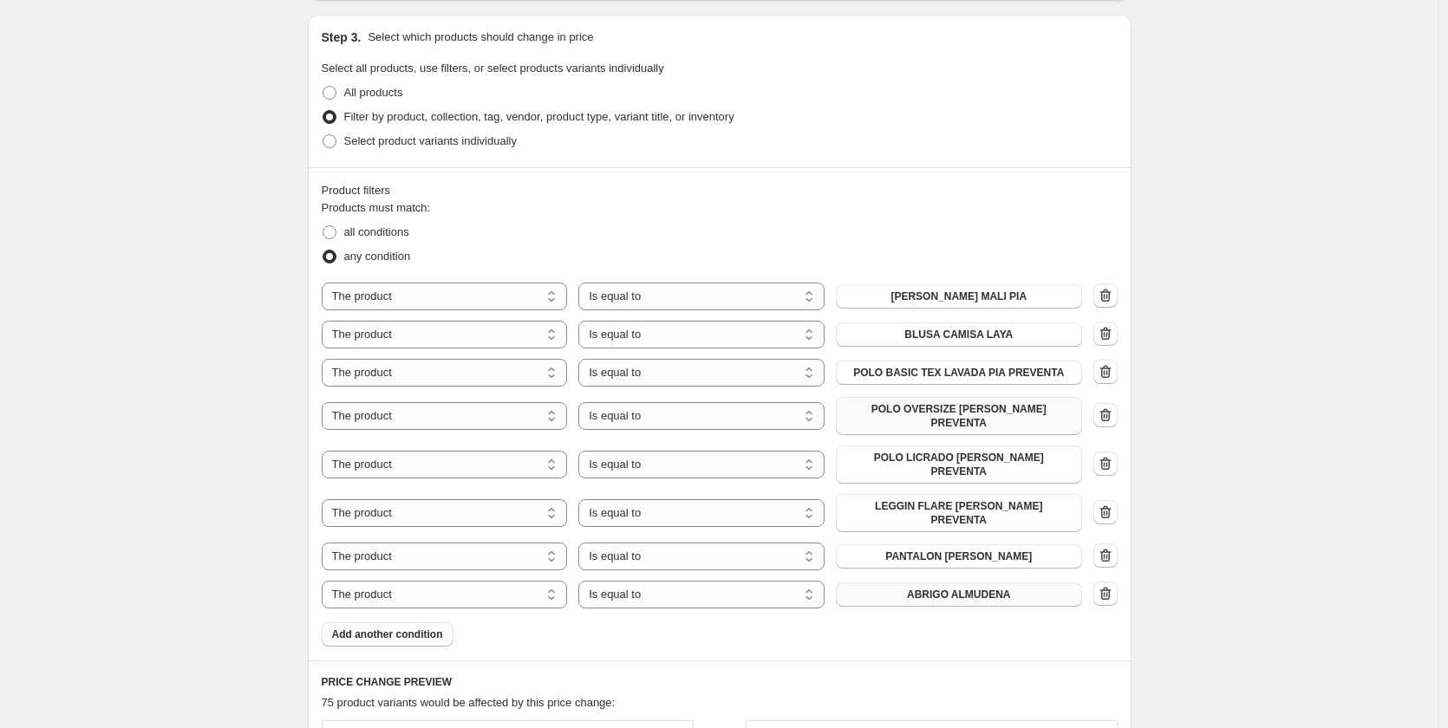
click at [906, 583] on button "ABRIGO ALMUDENA" at bounding box center [959, 595] width 246 height 24
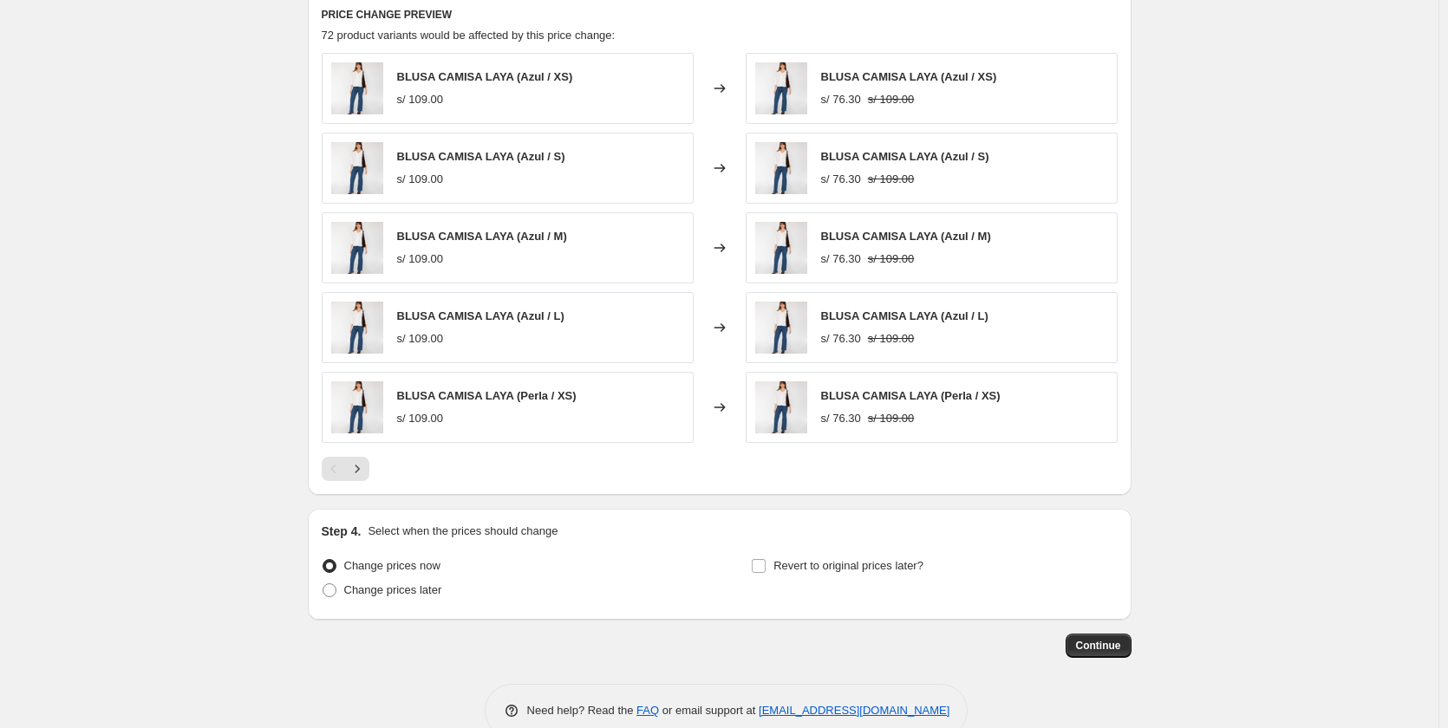
scroll to position [1468, 0]
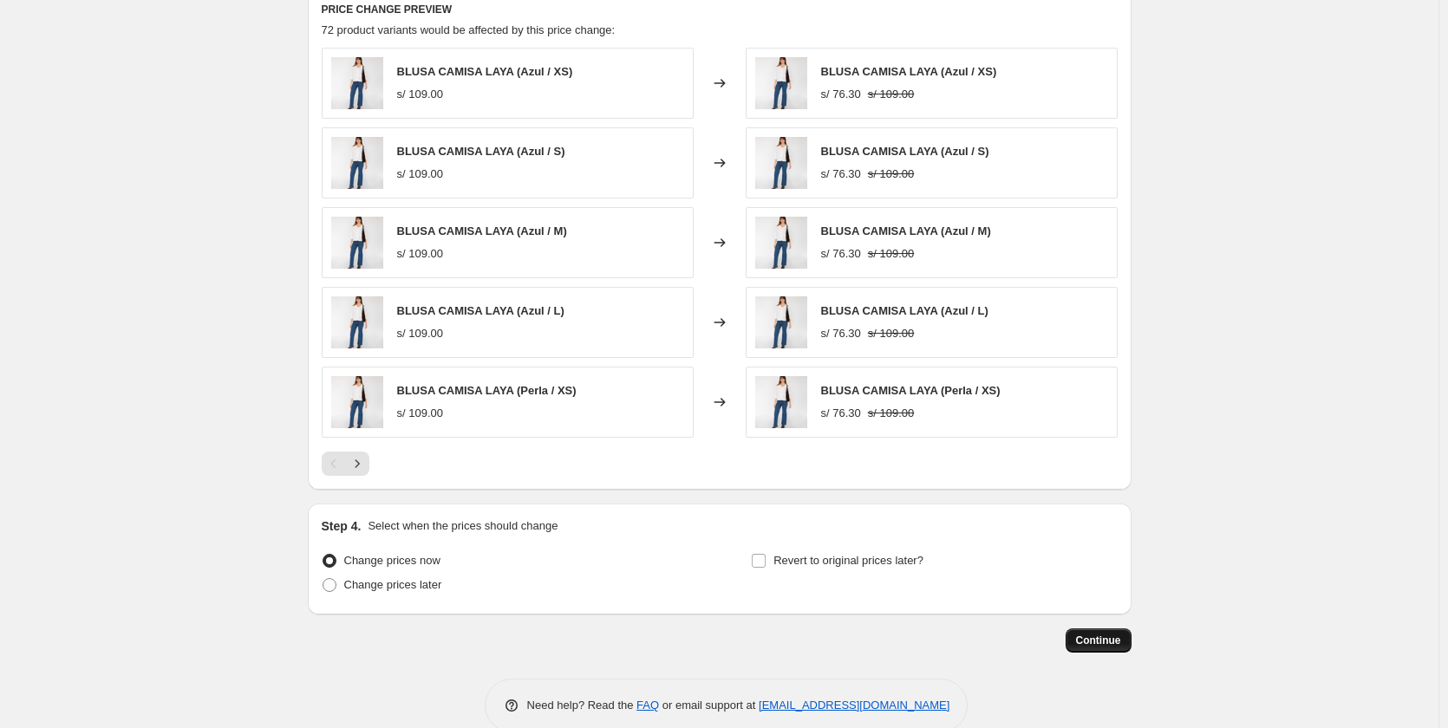
click at [1087, 634] on span "Continue" at bounding box center [1098, 641] width 45 height 14
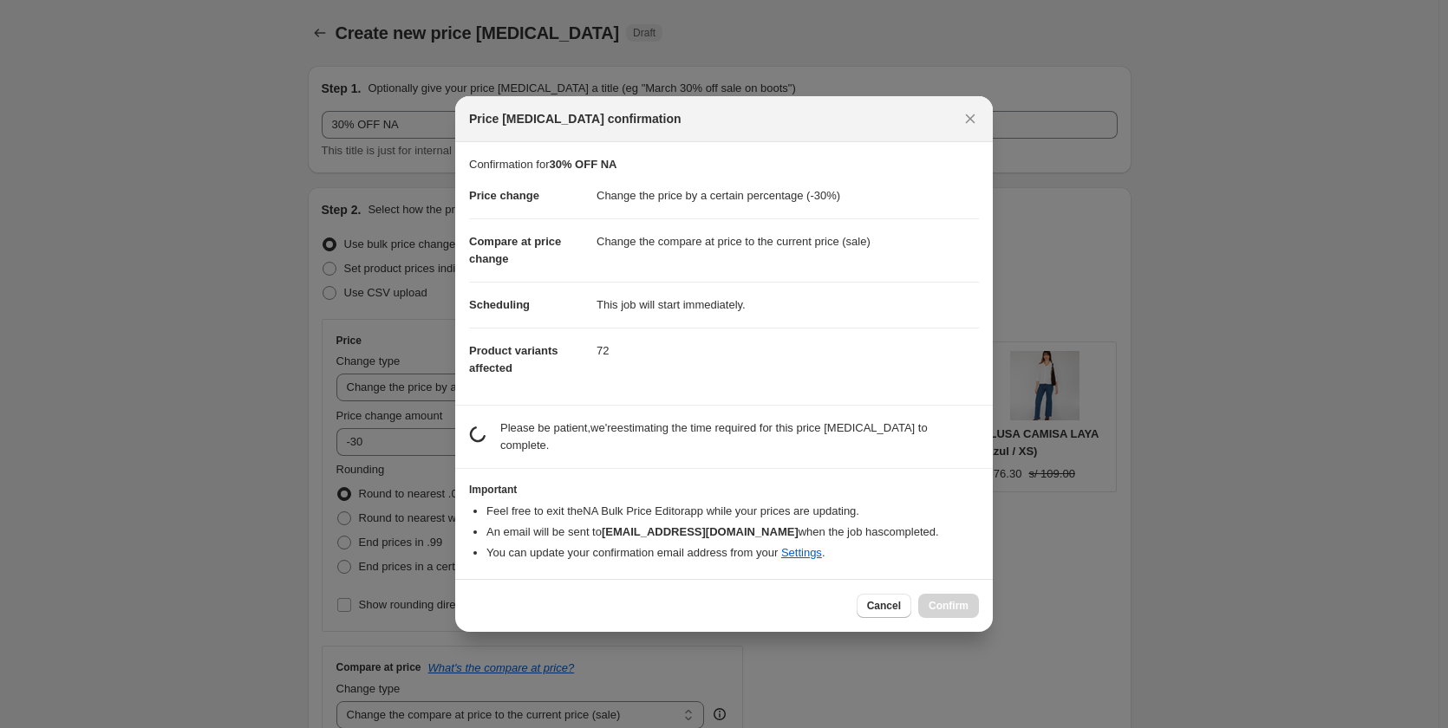
scroll to position [0, 0]
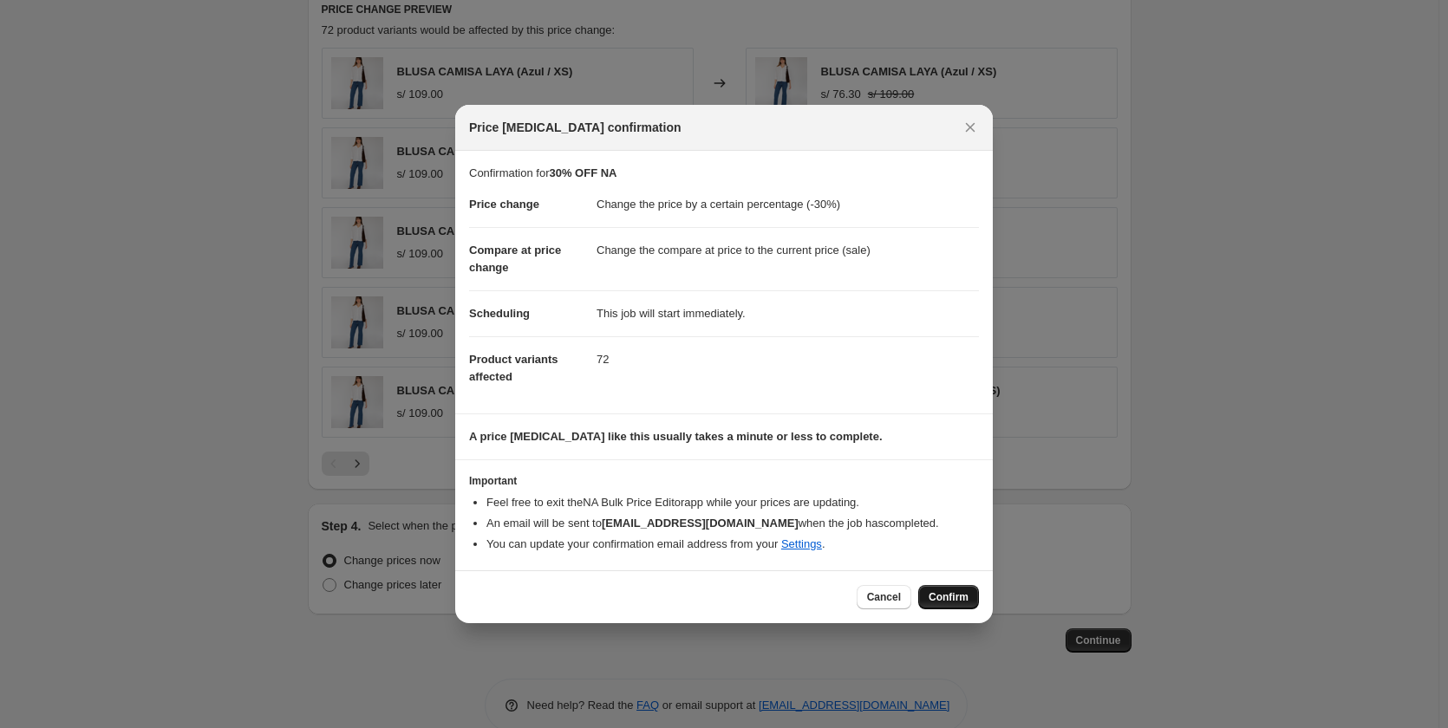
click at [926, 594] on button "Confirm" at bounding box center [948, 597] width 61 height 24
type input "30% OFF NA"
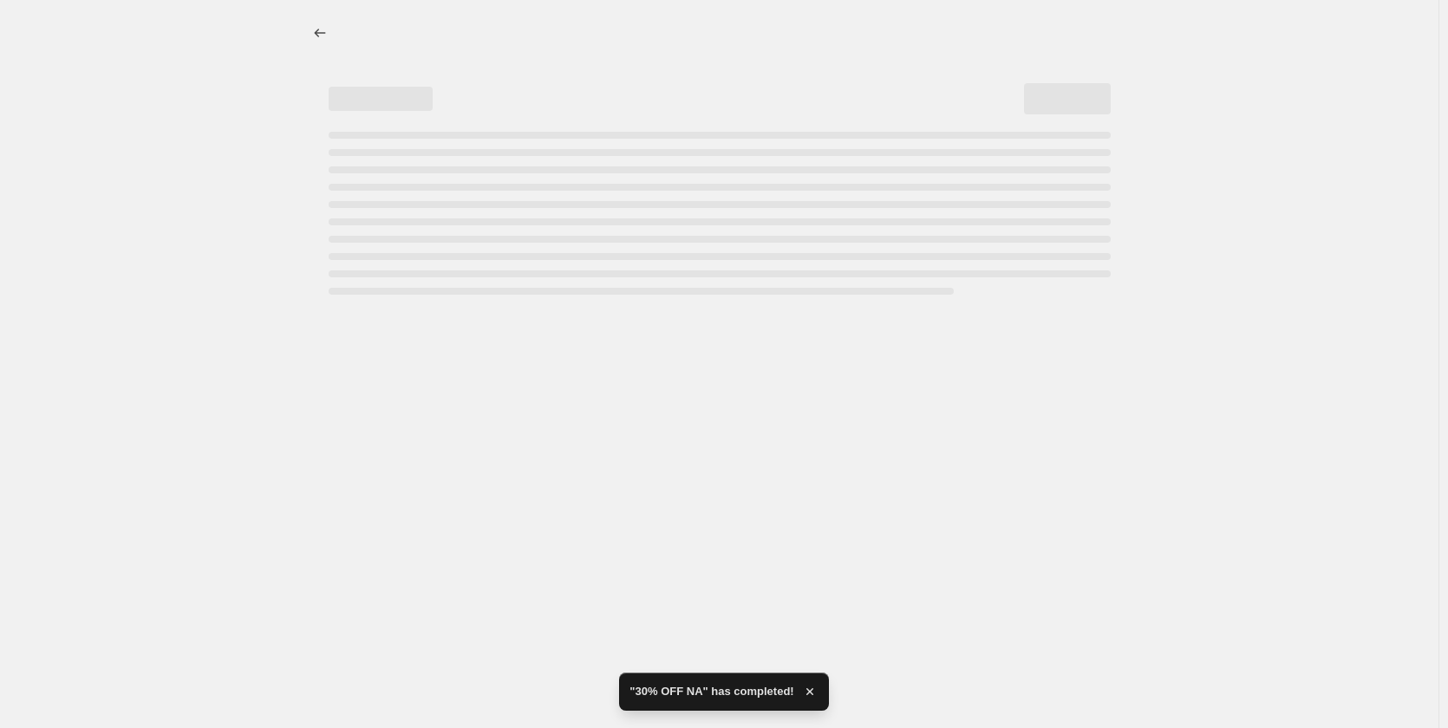
select select "percentage"
